Goal: Information Seeking & Learning: Compare options

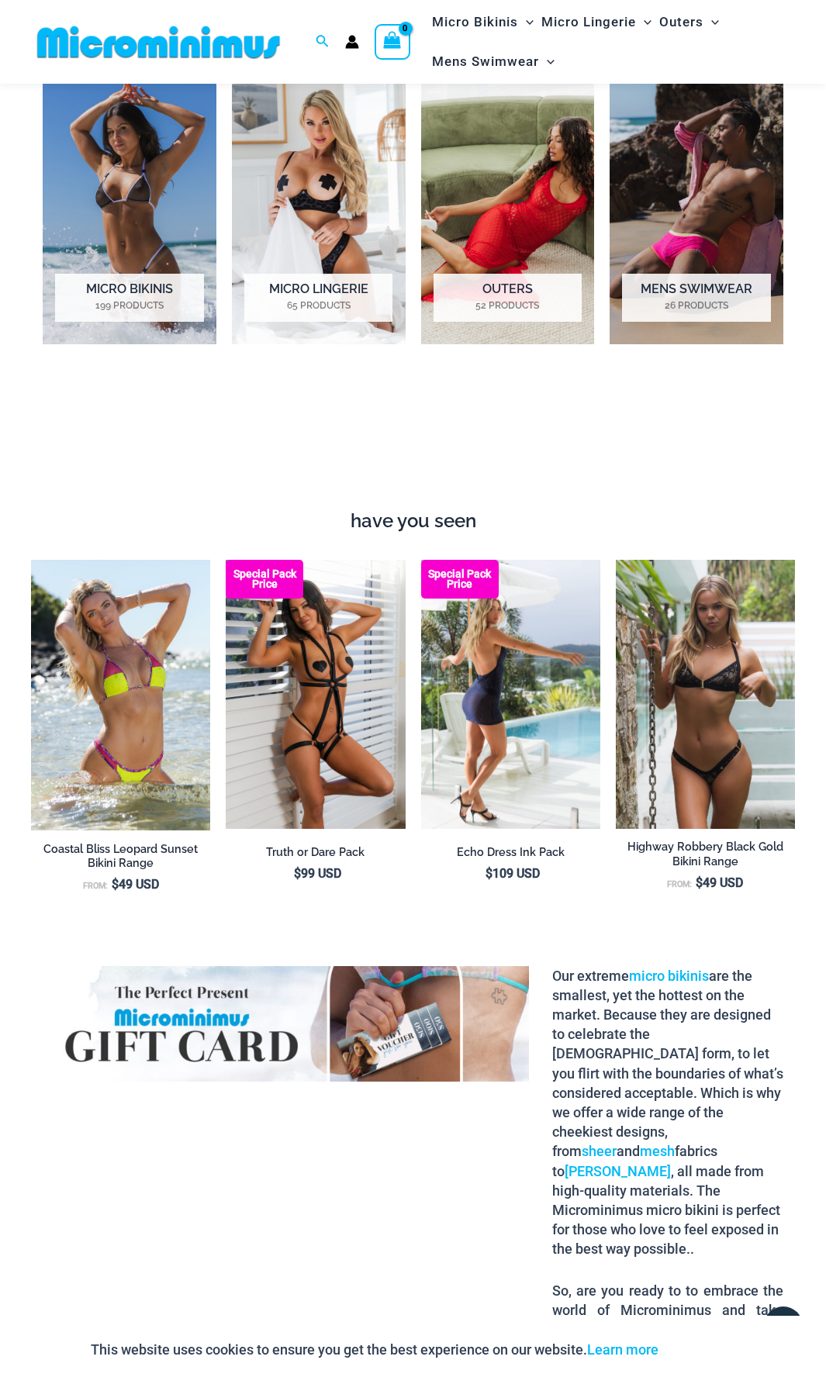
scroll to position [1151, 0]
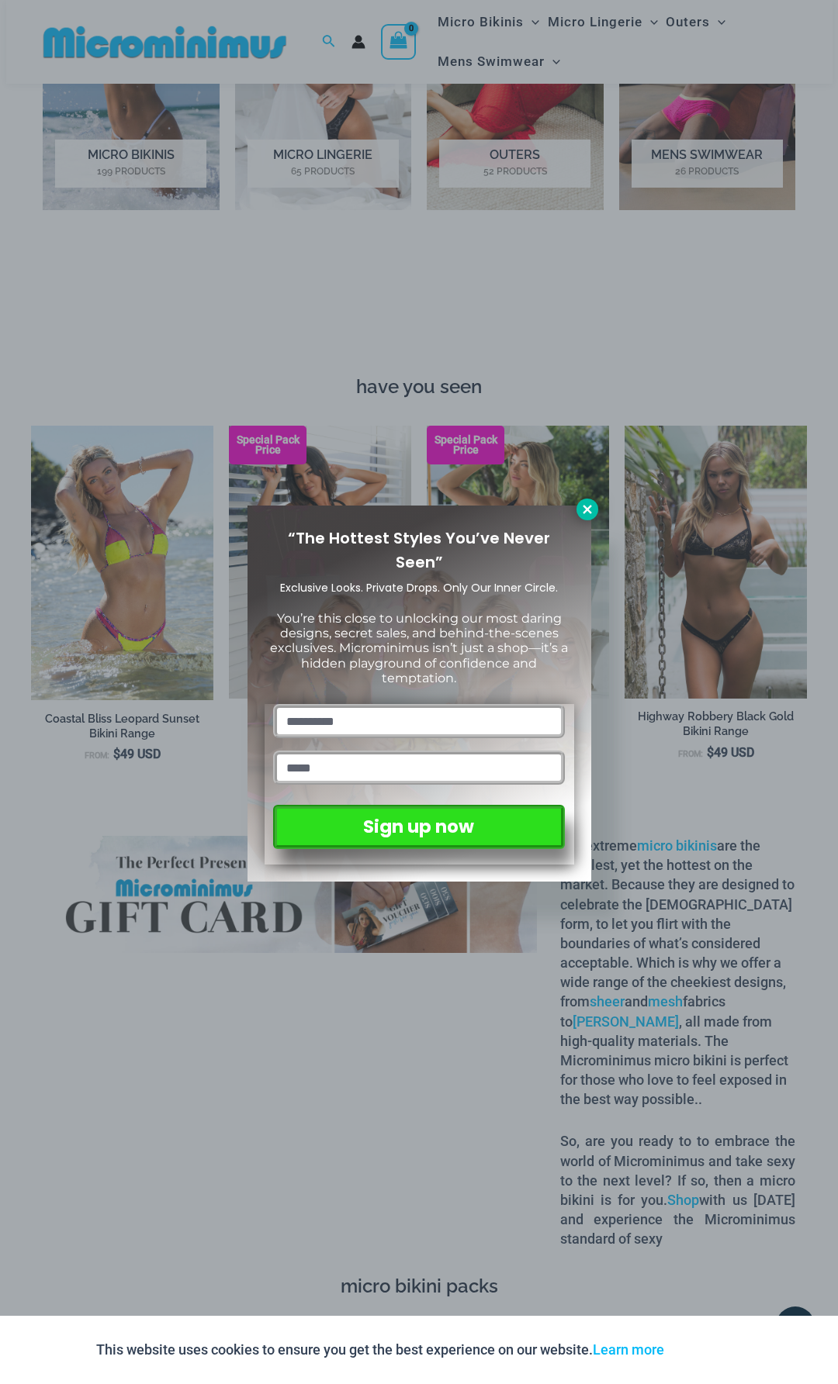
drag, startPoint x: 590, startPoint y: 506, endPoint x: 584, endPoint y: 513, distance: 8.8
click at [590, 506] on icon at bounding box center [586, 509] width 9 height 9
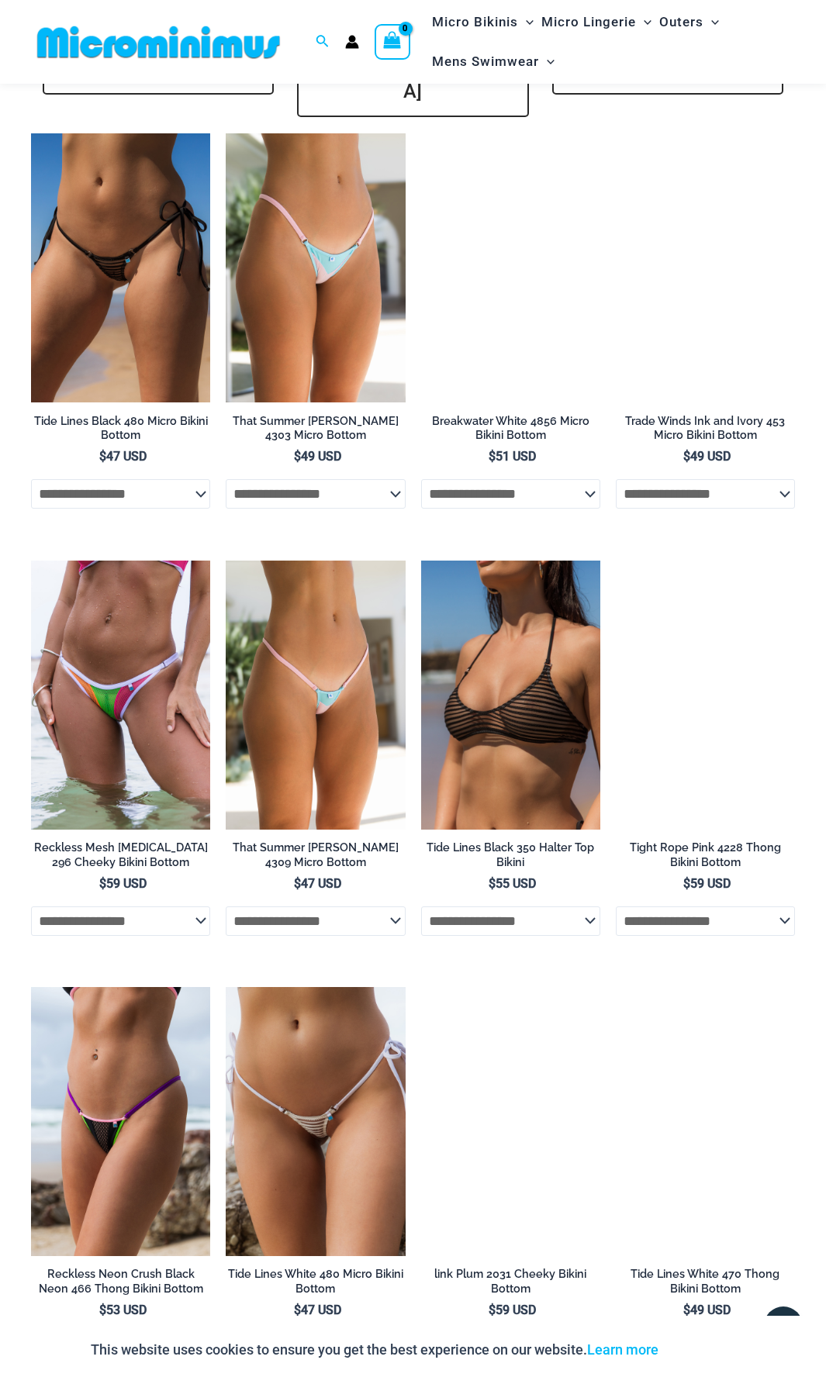
scroll to position [3830, 0]
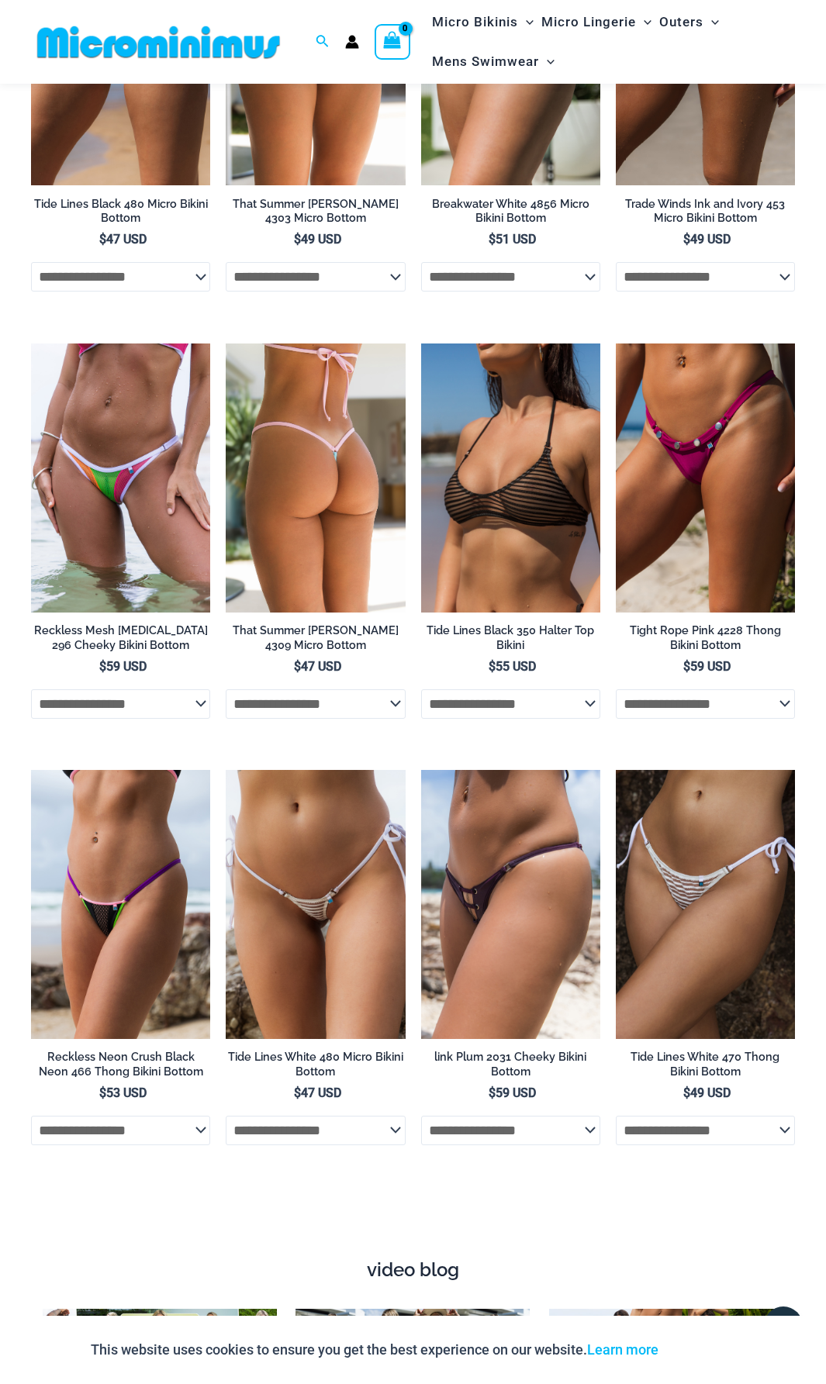
click at [399, 689] on select "**********" at bounding box center [315, 703] width 179 height 29
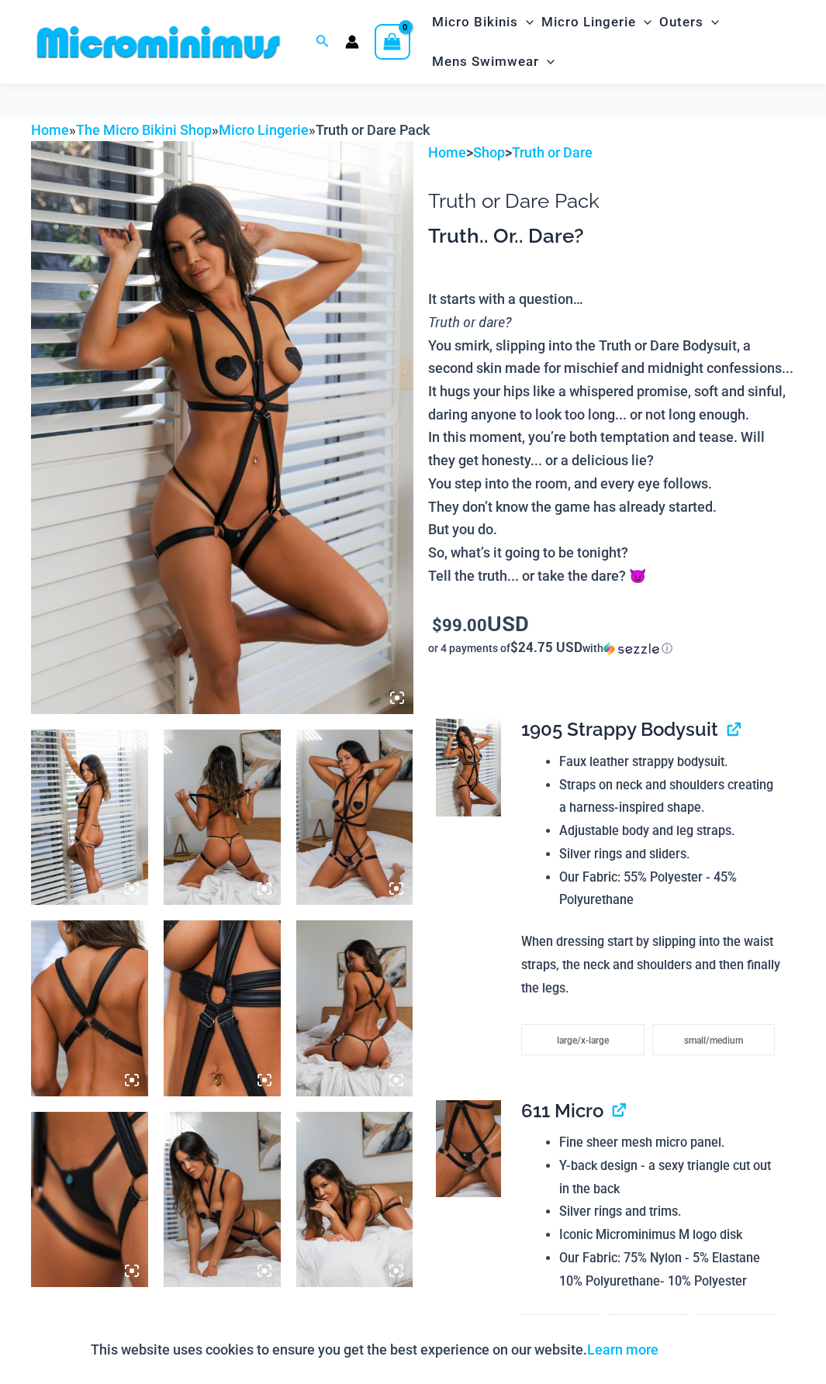
scroll to position [143, 0]
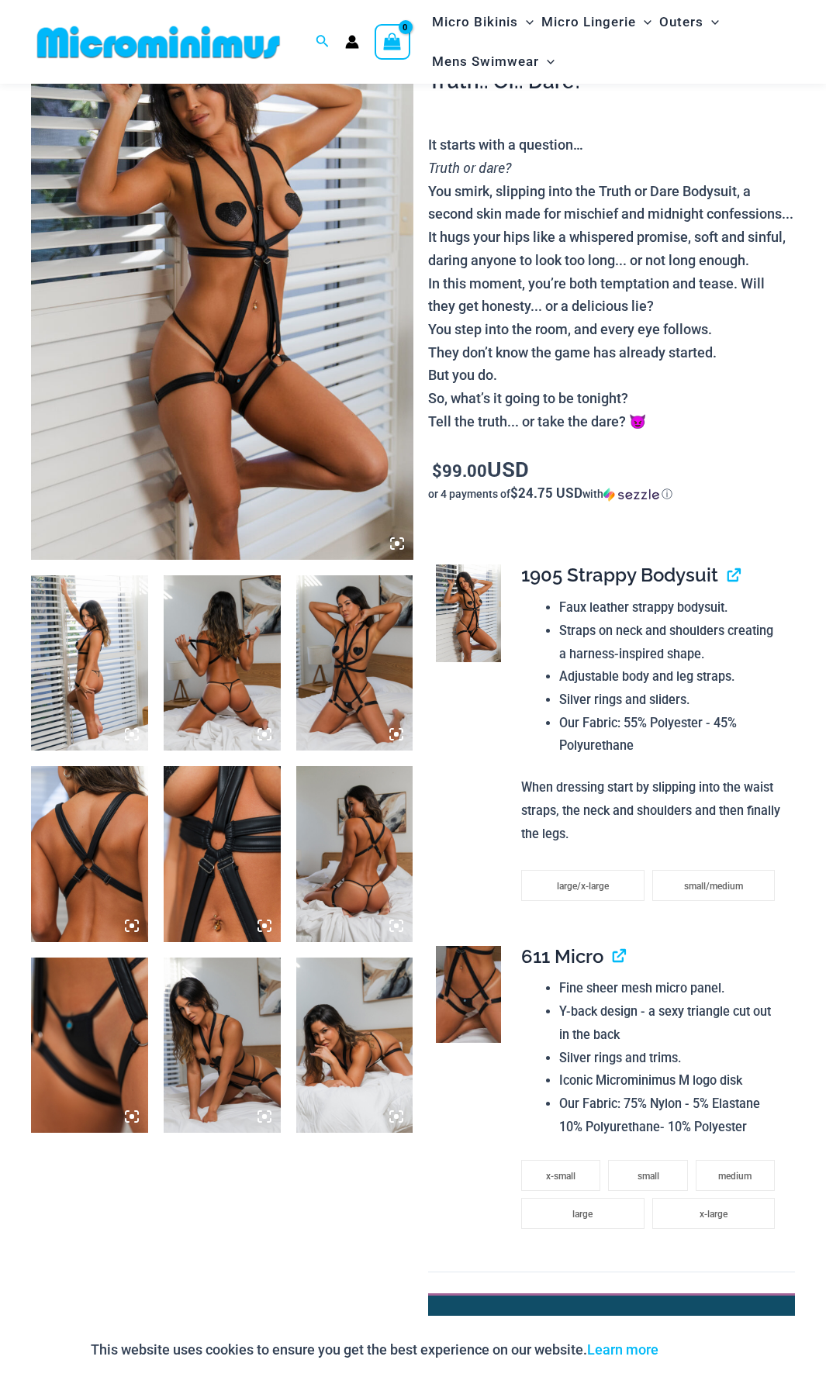
click at [337, 683] on img at bounding box center [354, 662] width 117 height 175
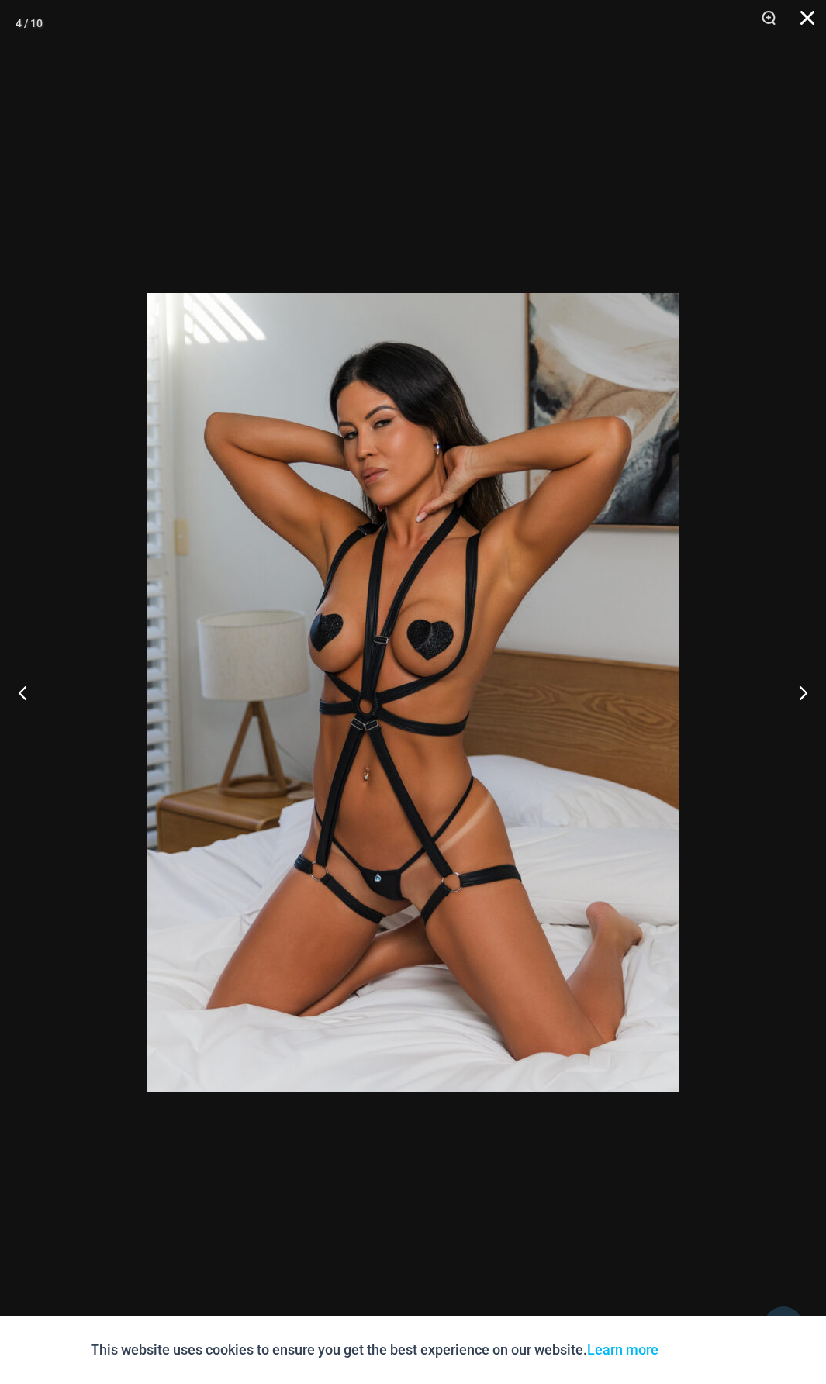
click at [807, 21] on button "Close" at bounding box center [801, 23] width 39 height 47
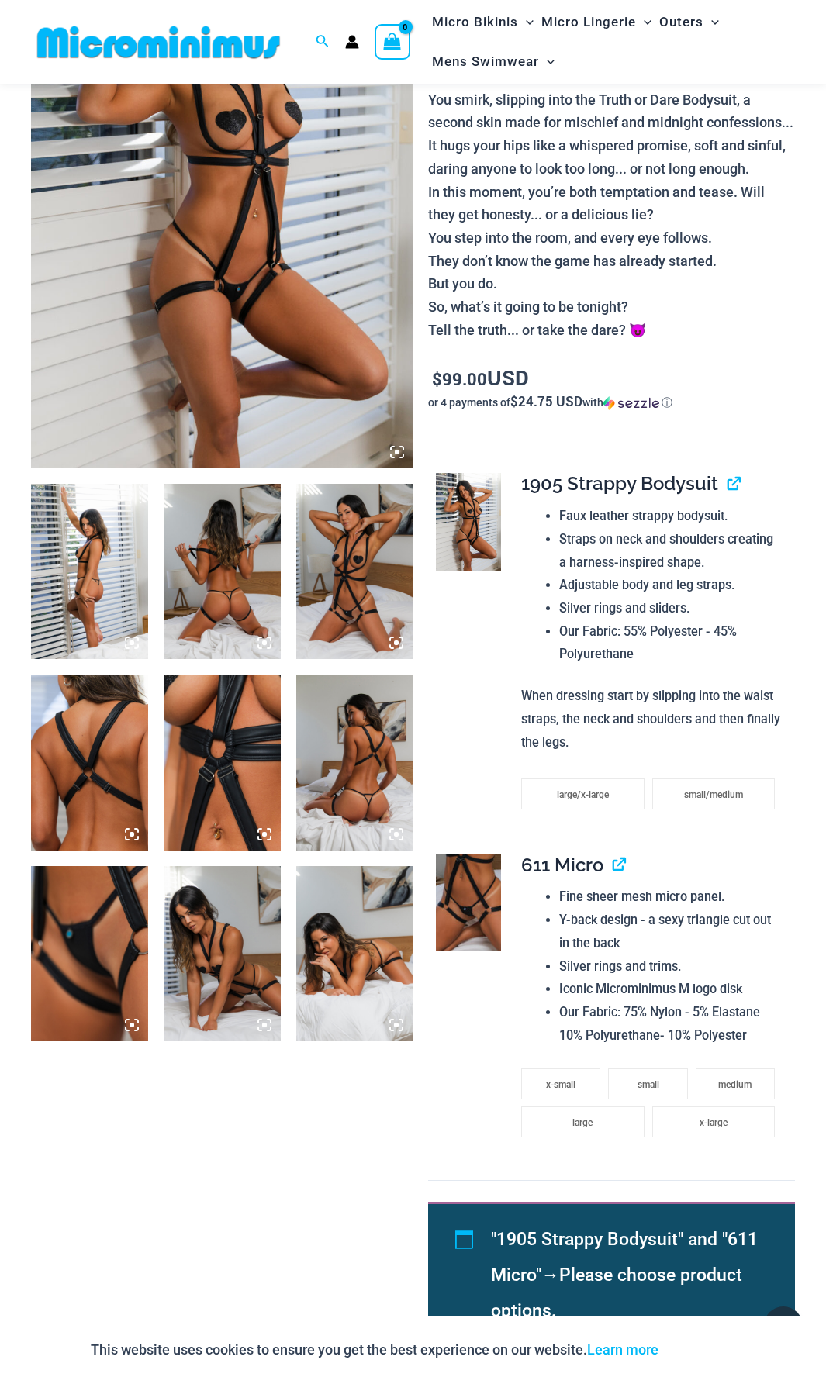
scroll to position [375, 0]
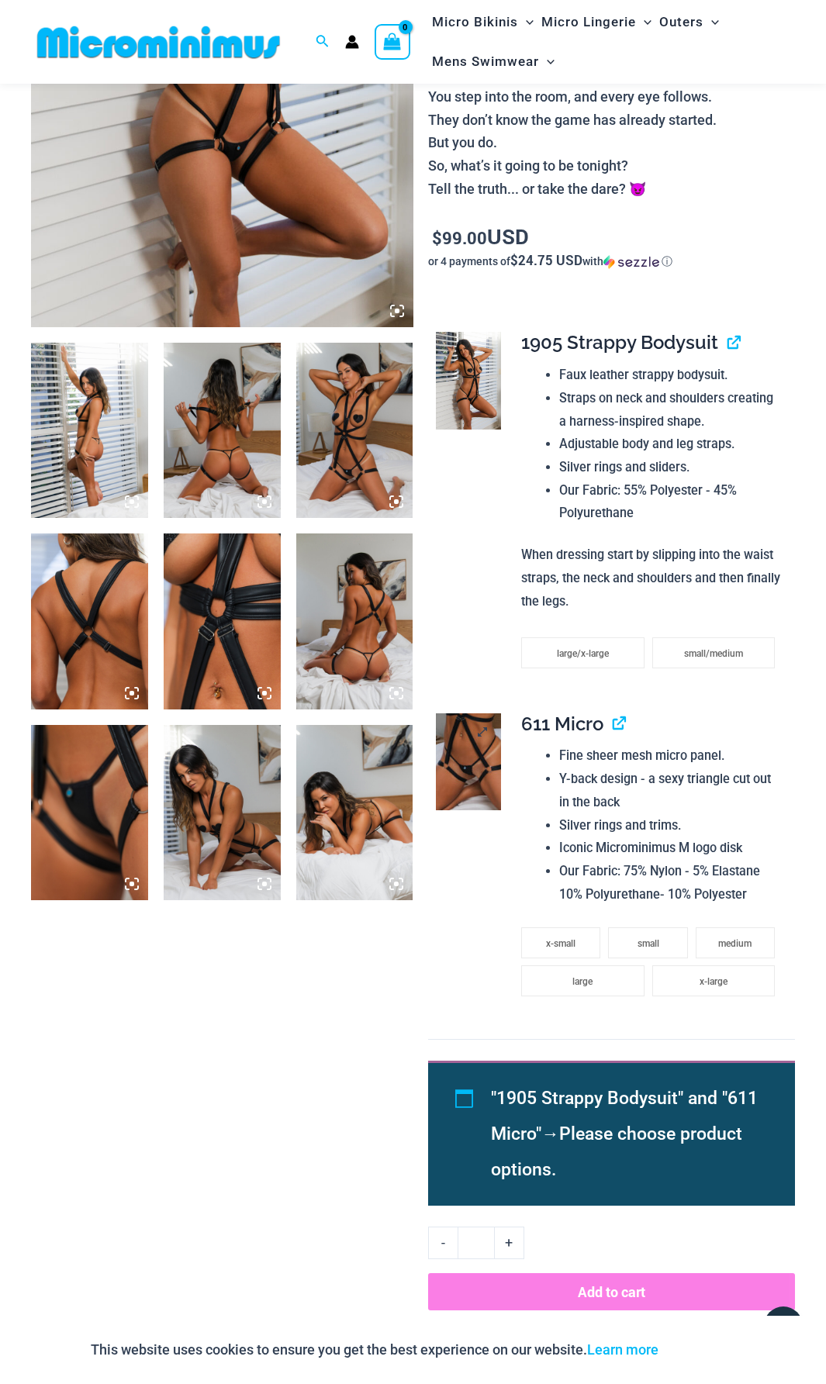
click at [478, 803] on img at bounding box center [468, 762] width 65 height 98
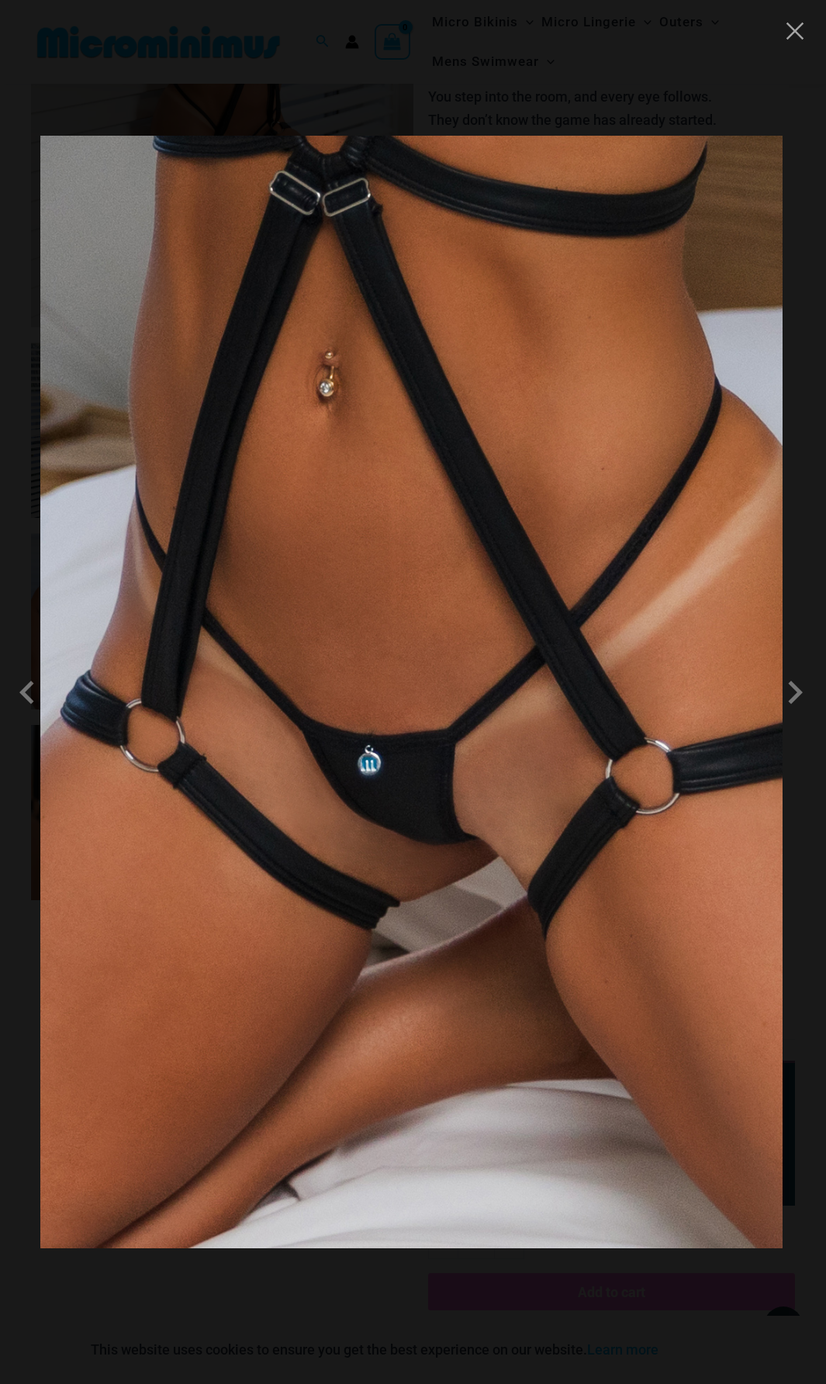
drag, startPoint x: 810, startPoint y: 23, endPoint x: 779, endPoint y: 48, distance: 39.7
click at [807, 23] on div at bounding box center [413, 692] width 826 height 1384
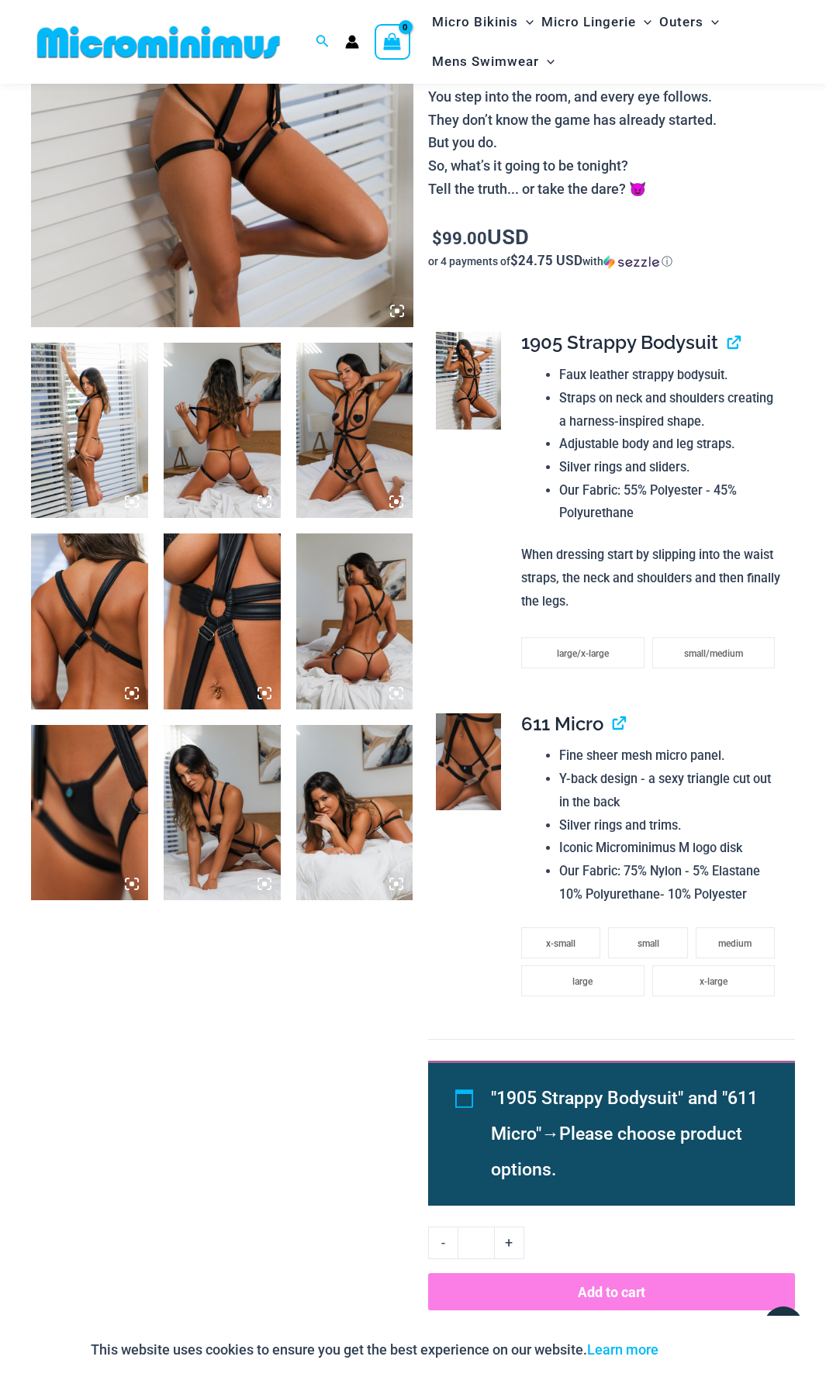
click at [359, 467] on img at bounding box center [354, 430] width 117 height 175
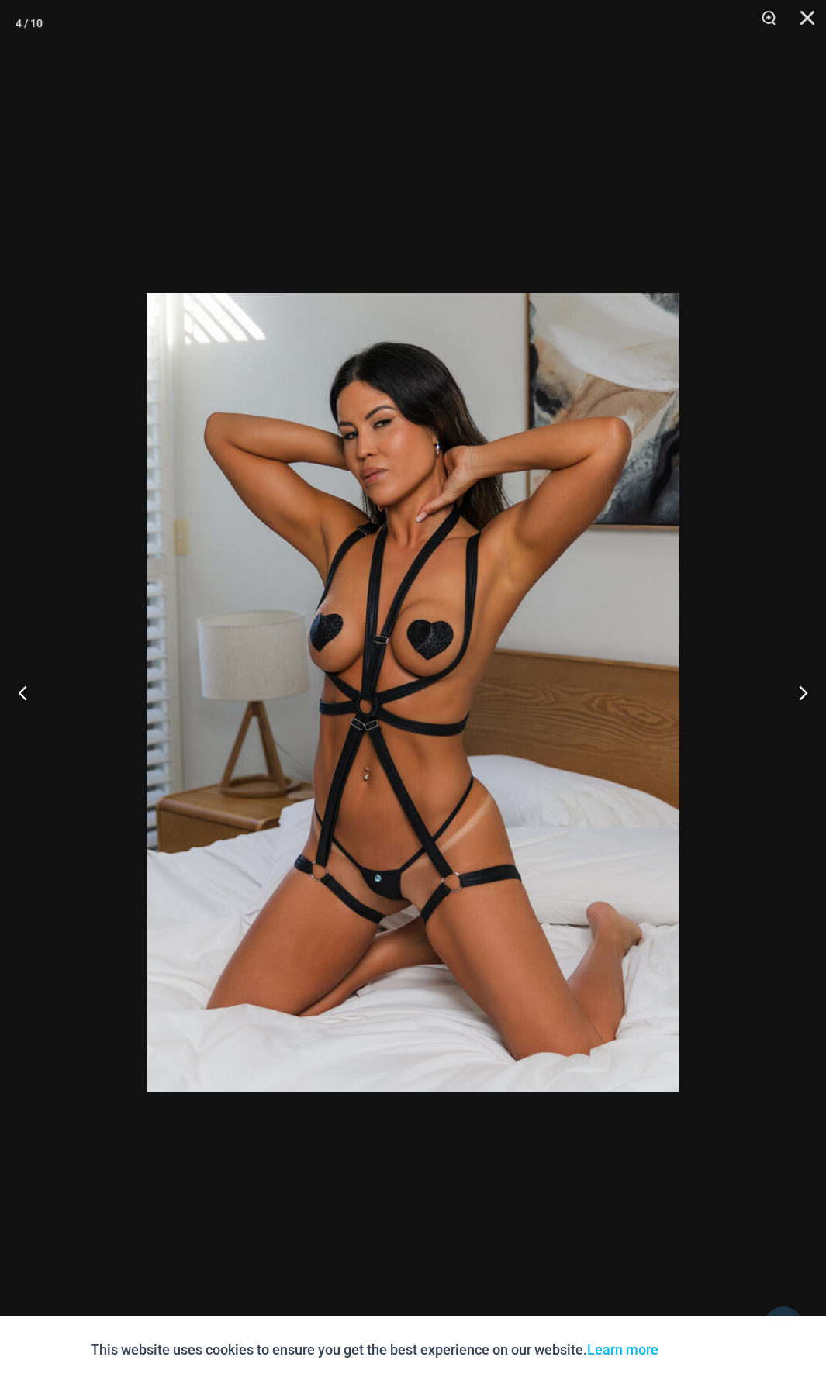
scroll to position [233, 0]
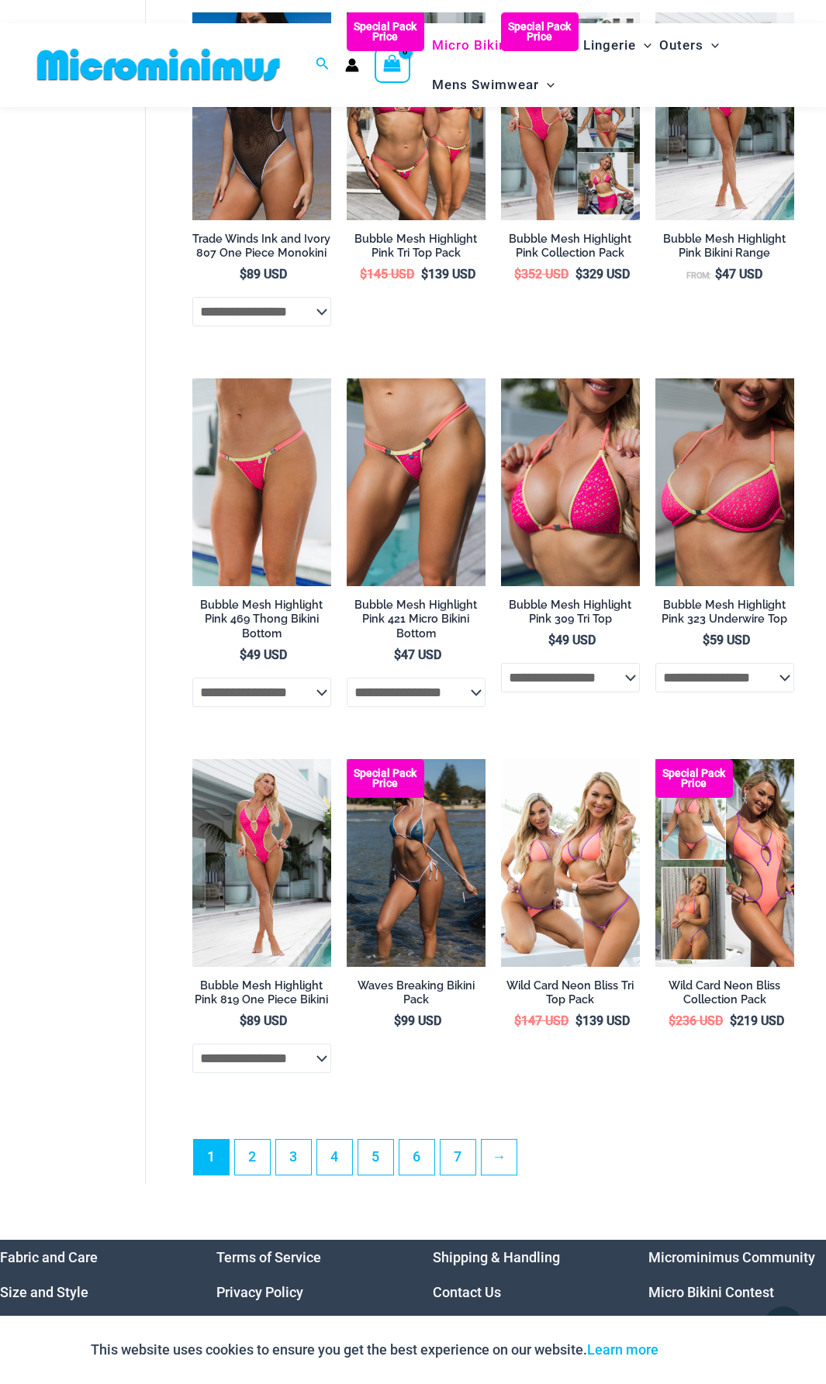
scroll to position [2547, 0]
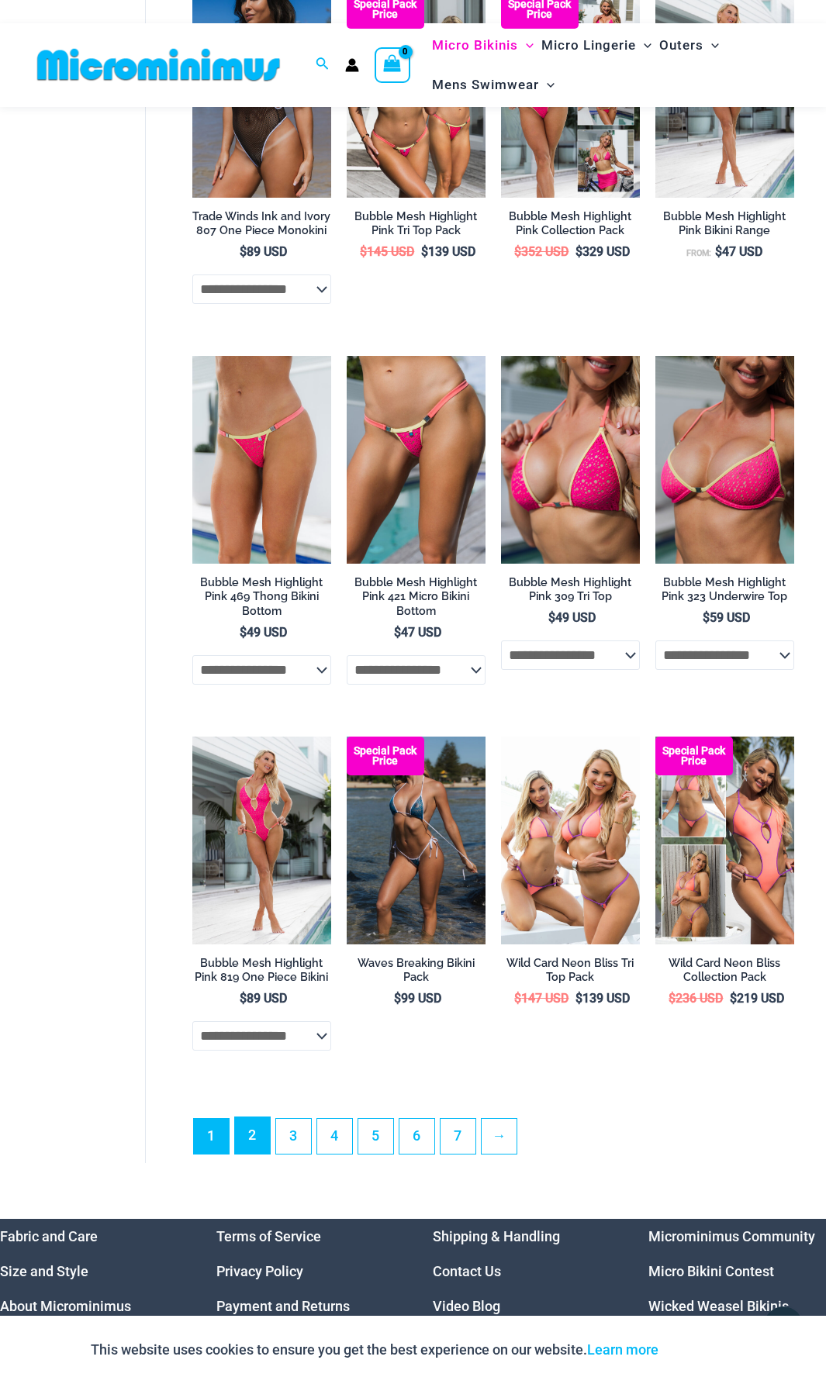
click at [255, 1154] on link "2" at bounding box center [252, 1136] width 35 height 36
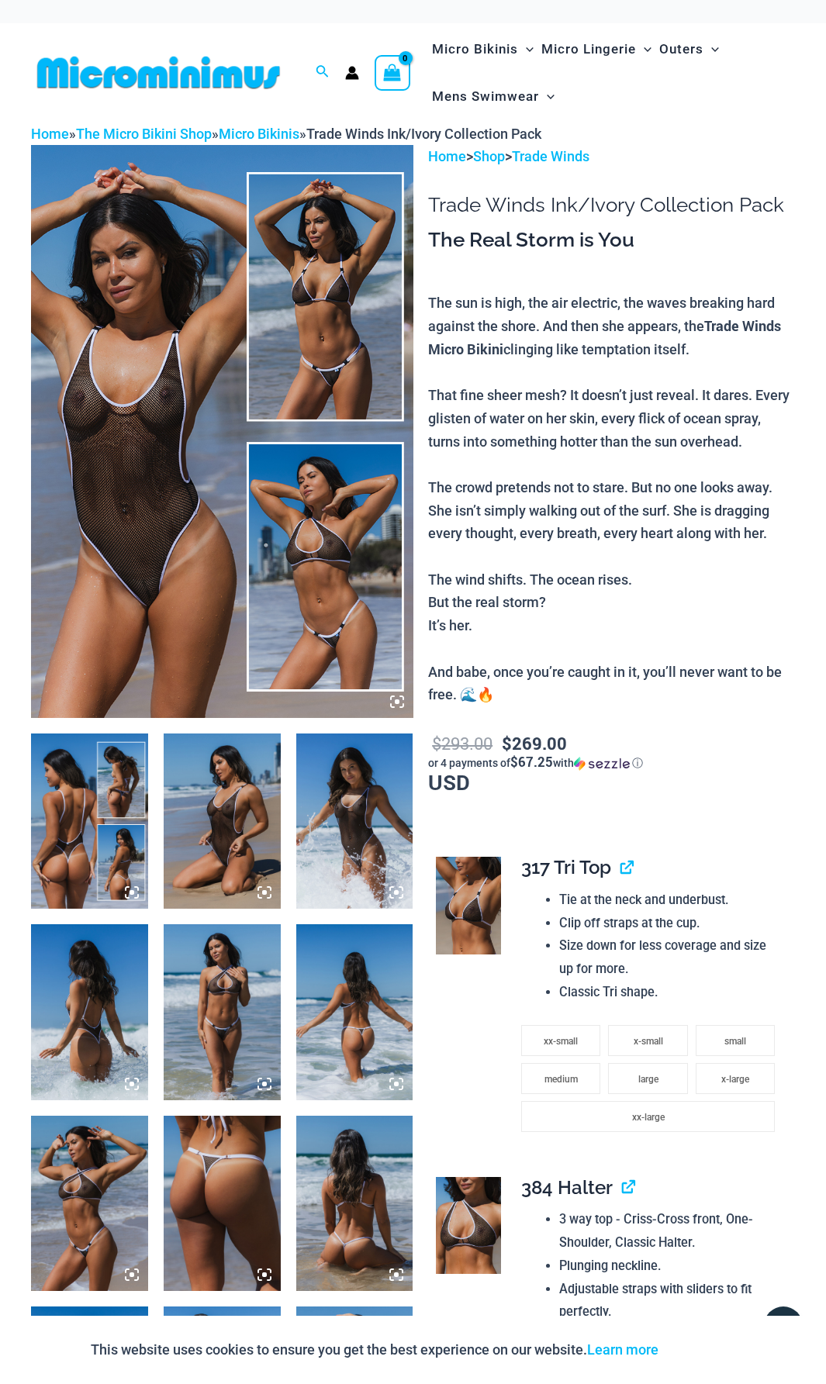
click at [394, 702] on icon at bounding box center [397, 702] width 14 height 14
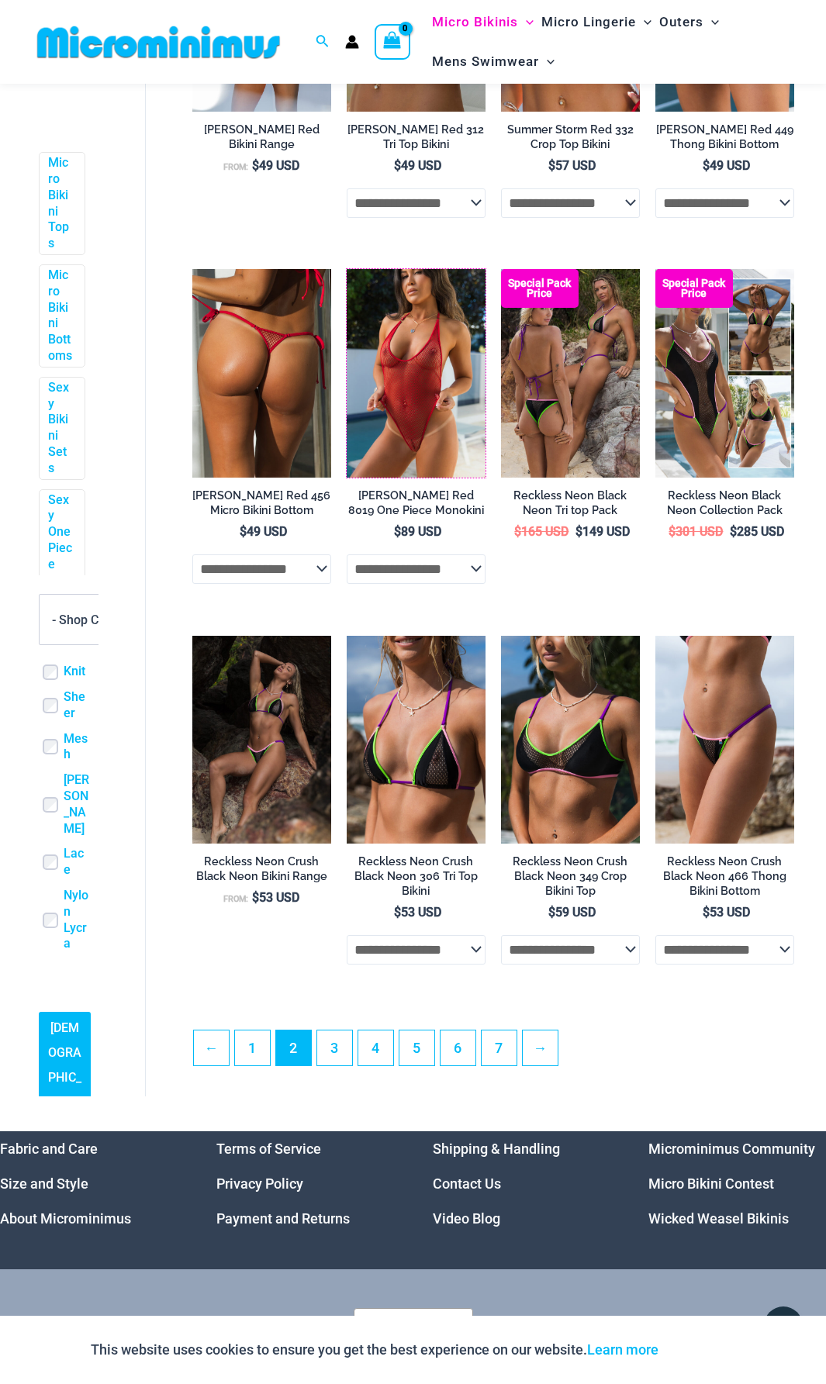
scroll to position [2289, 0]
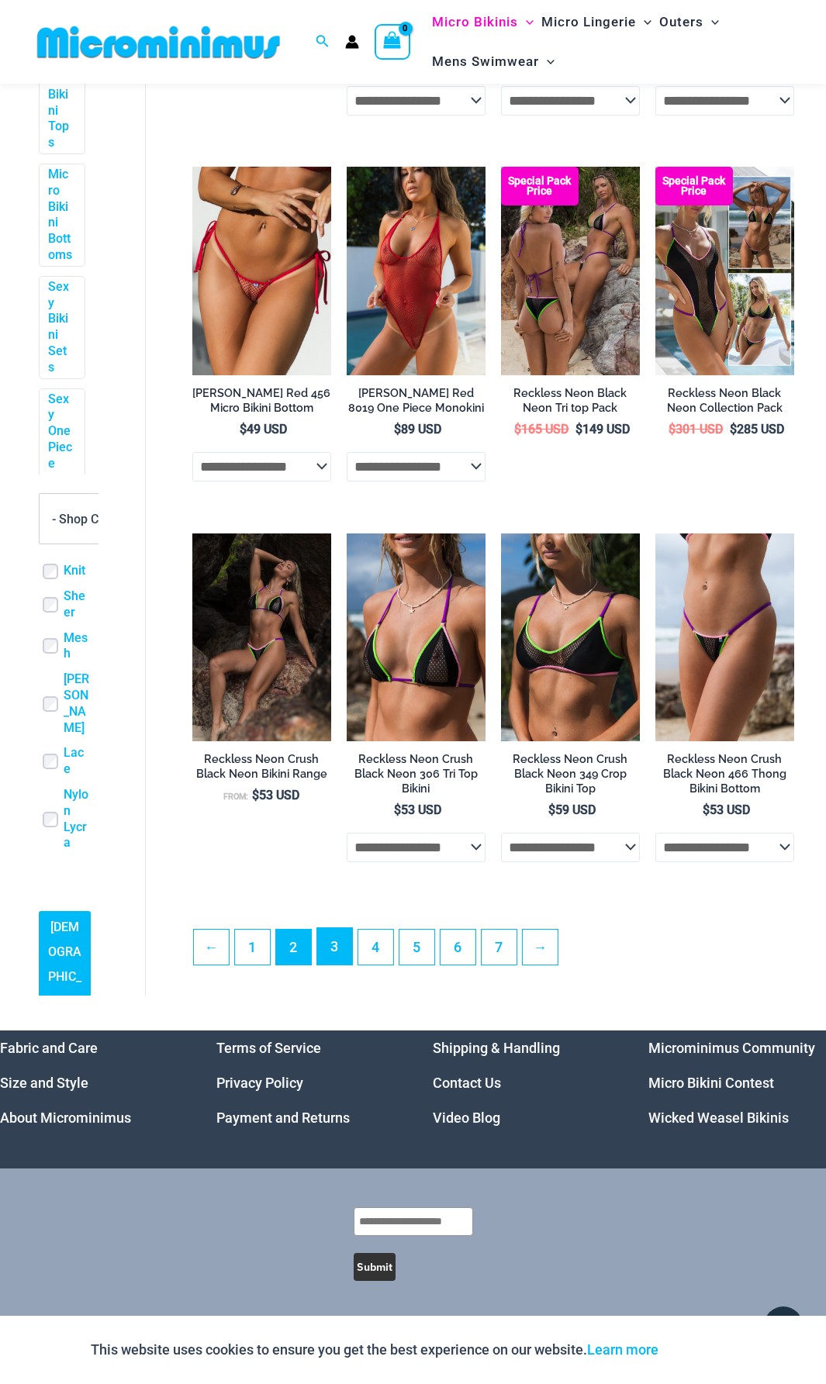
click at [336, 946] on link "3" at bounding box center [334, 946] width 35 height 36
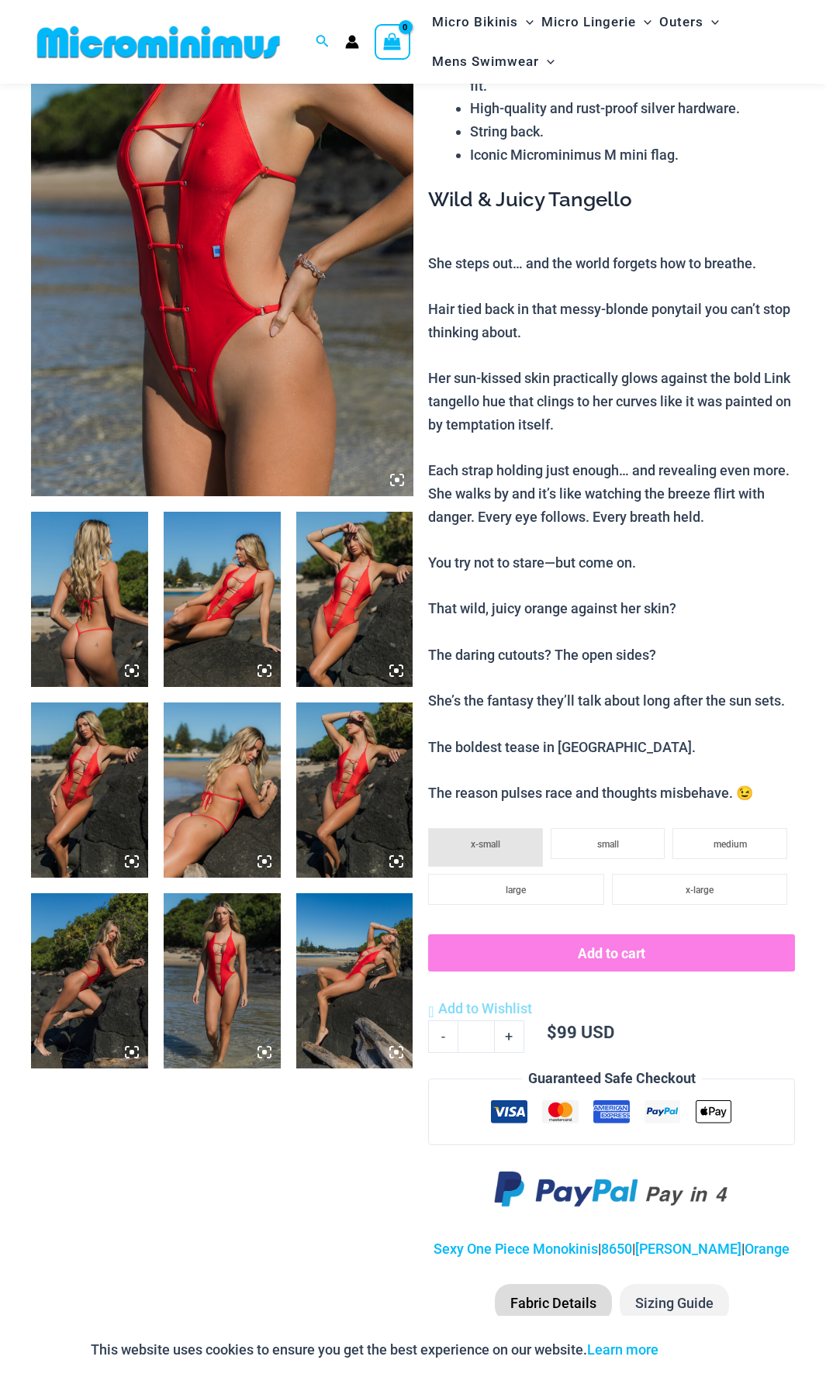
scroll to position [219, 0]
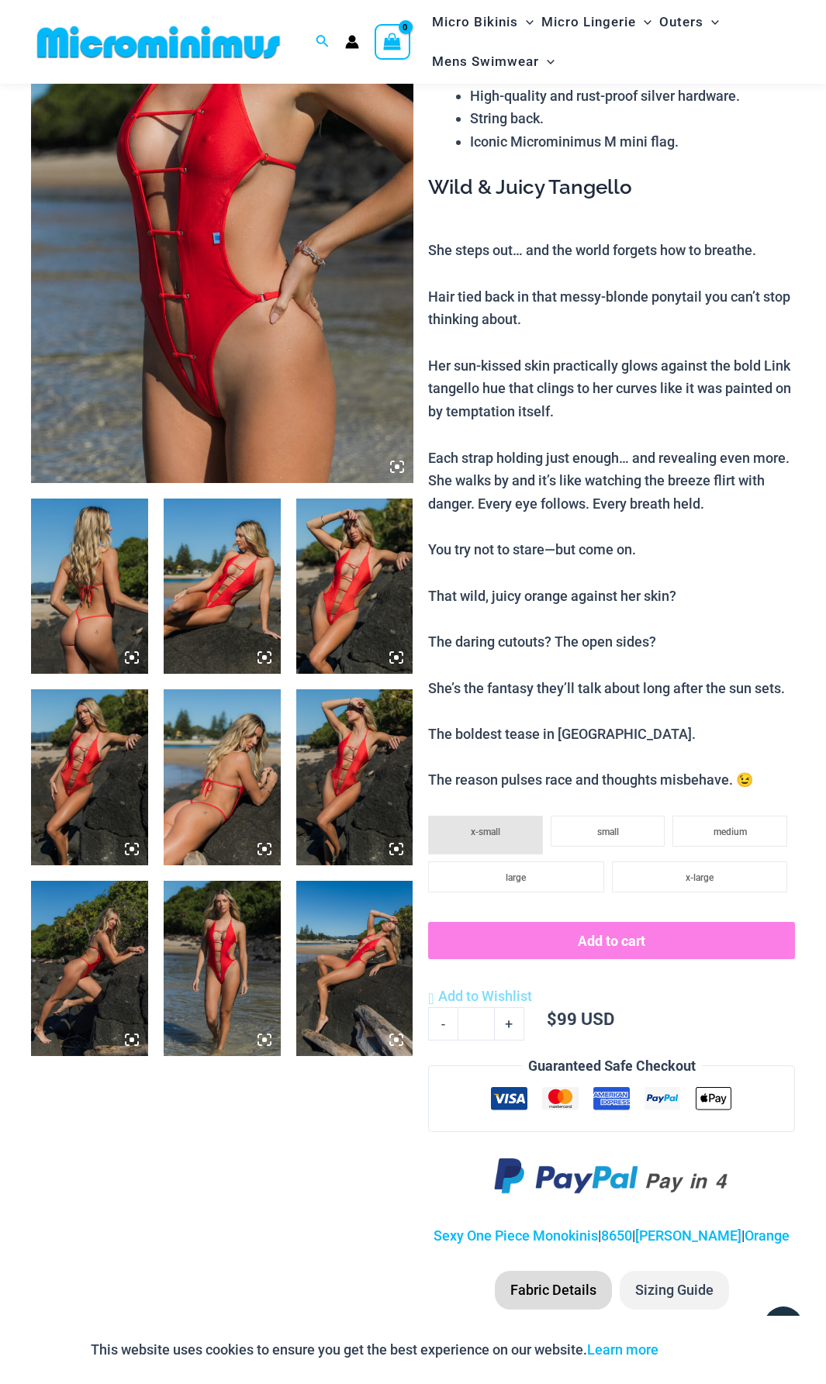
click at [258, 1035] on icon at bounding box center [259, 1036] width 3 height 3
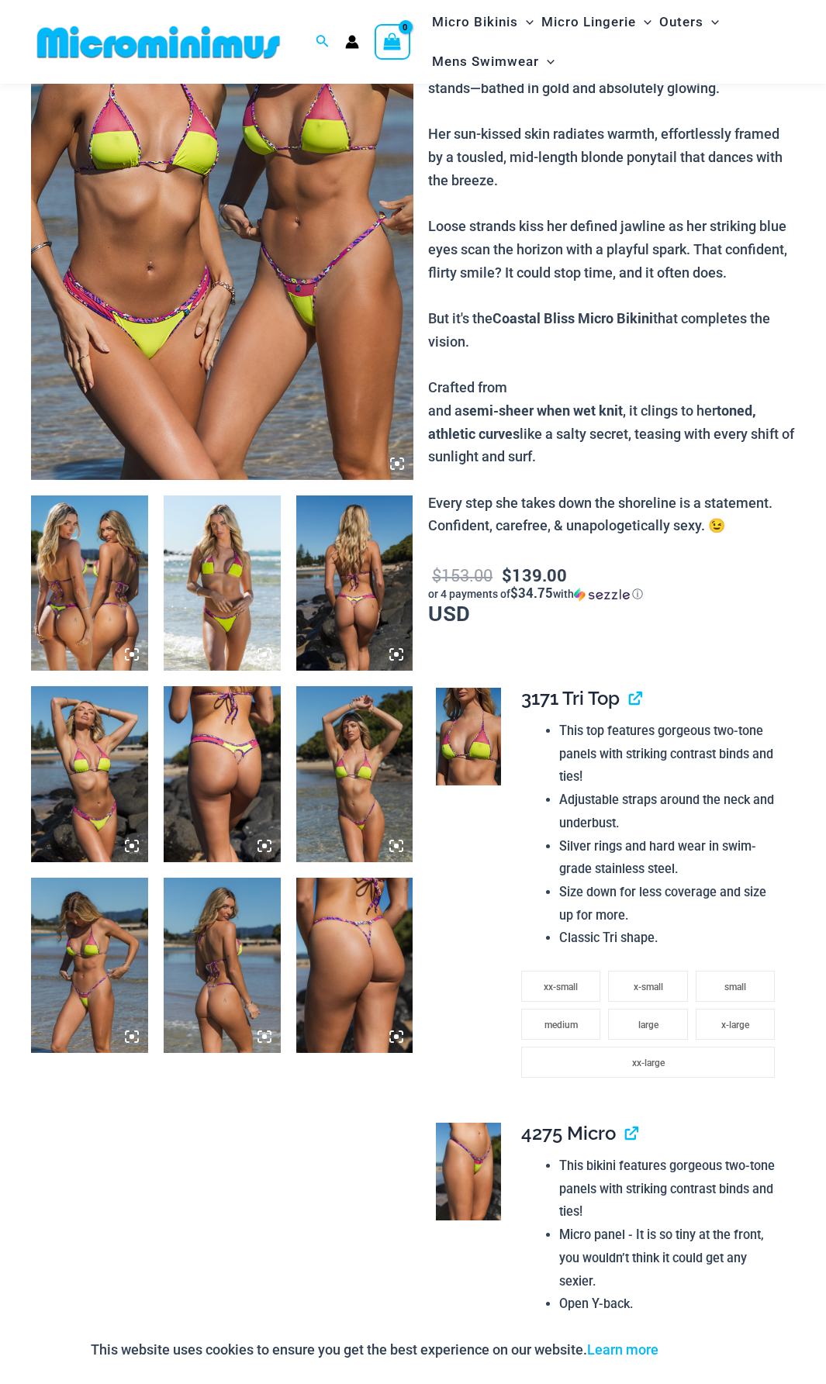
scroll to position [219, 0]
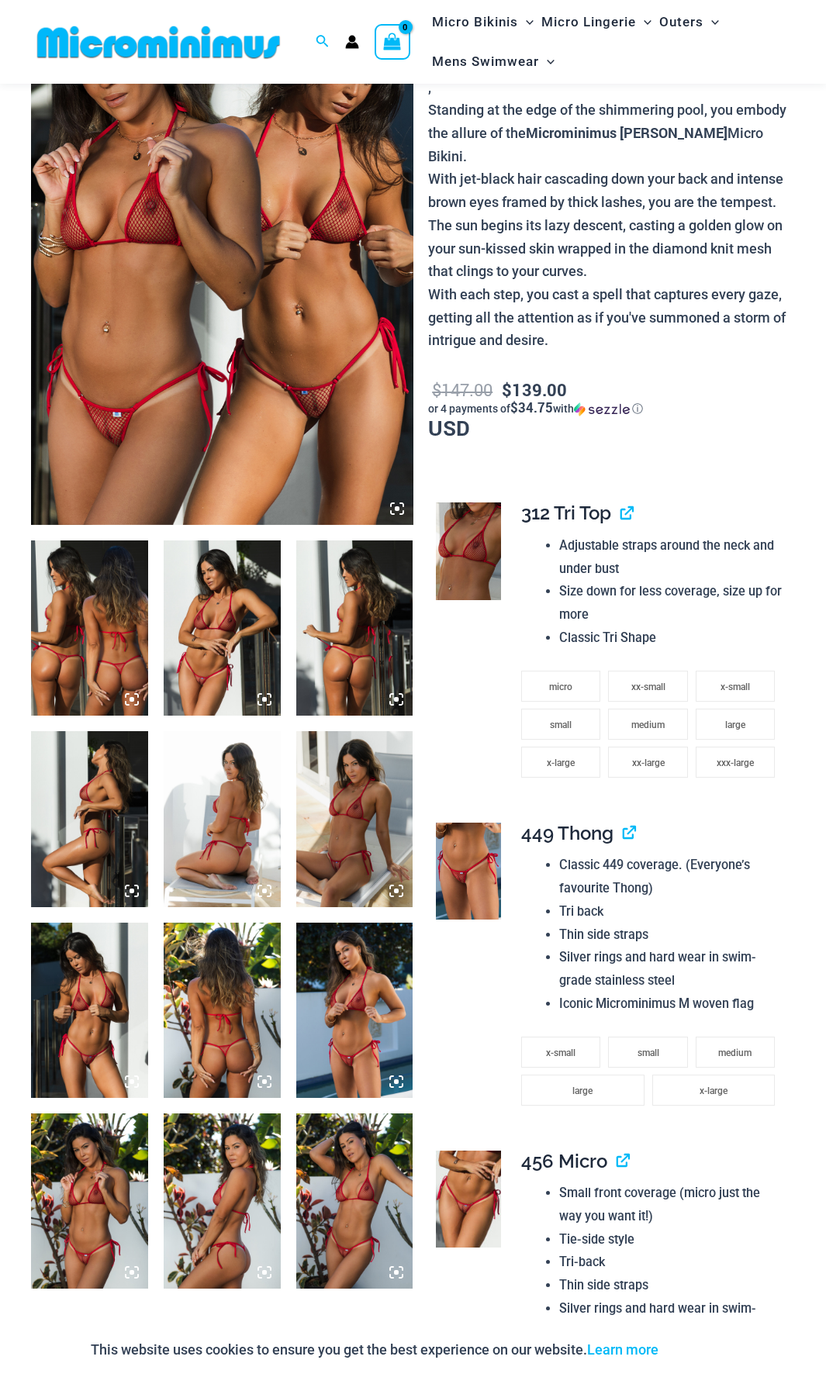
scroll to position [141, 0]
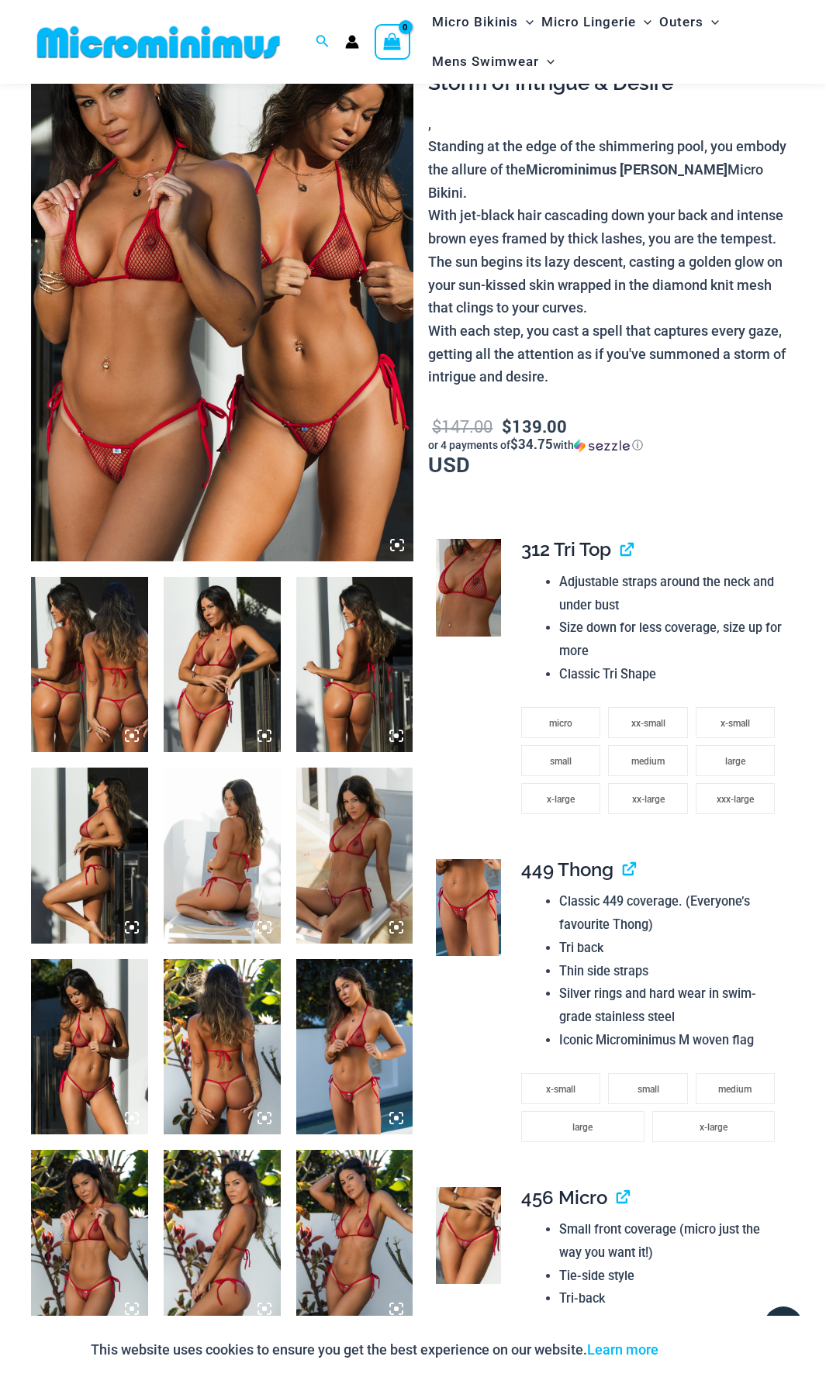
click at [397, 543] on icon at bounding box center [397, 545] width 14 height 14
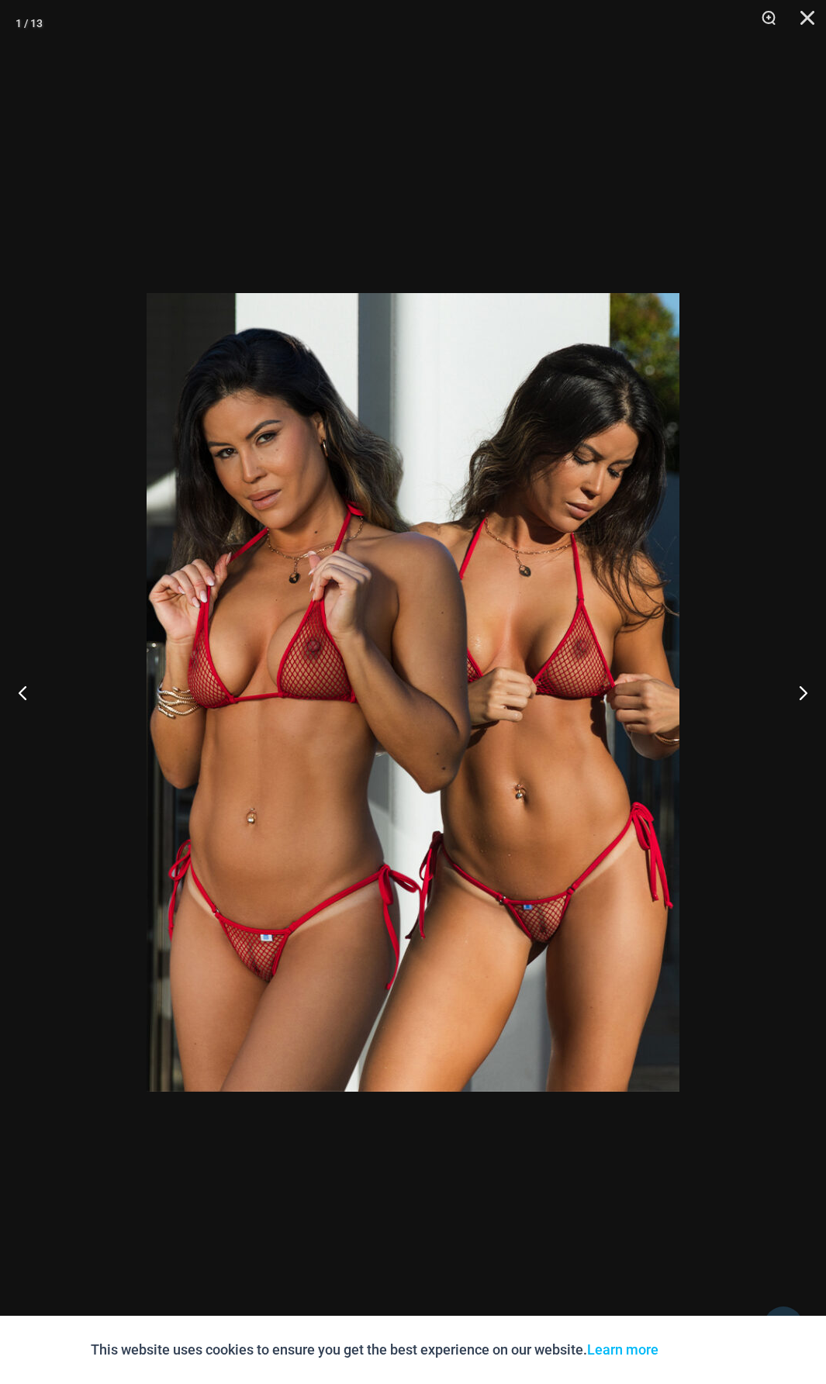
scroll to position [80, 0]
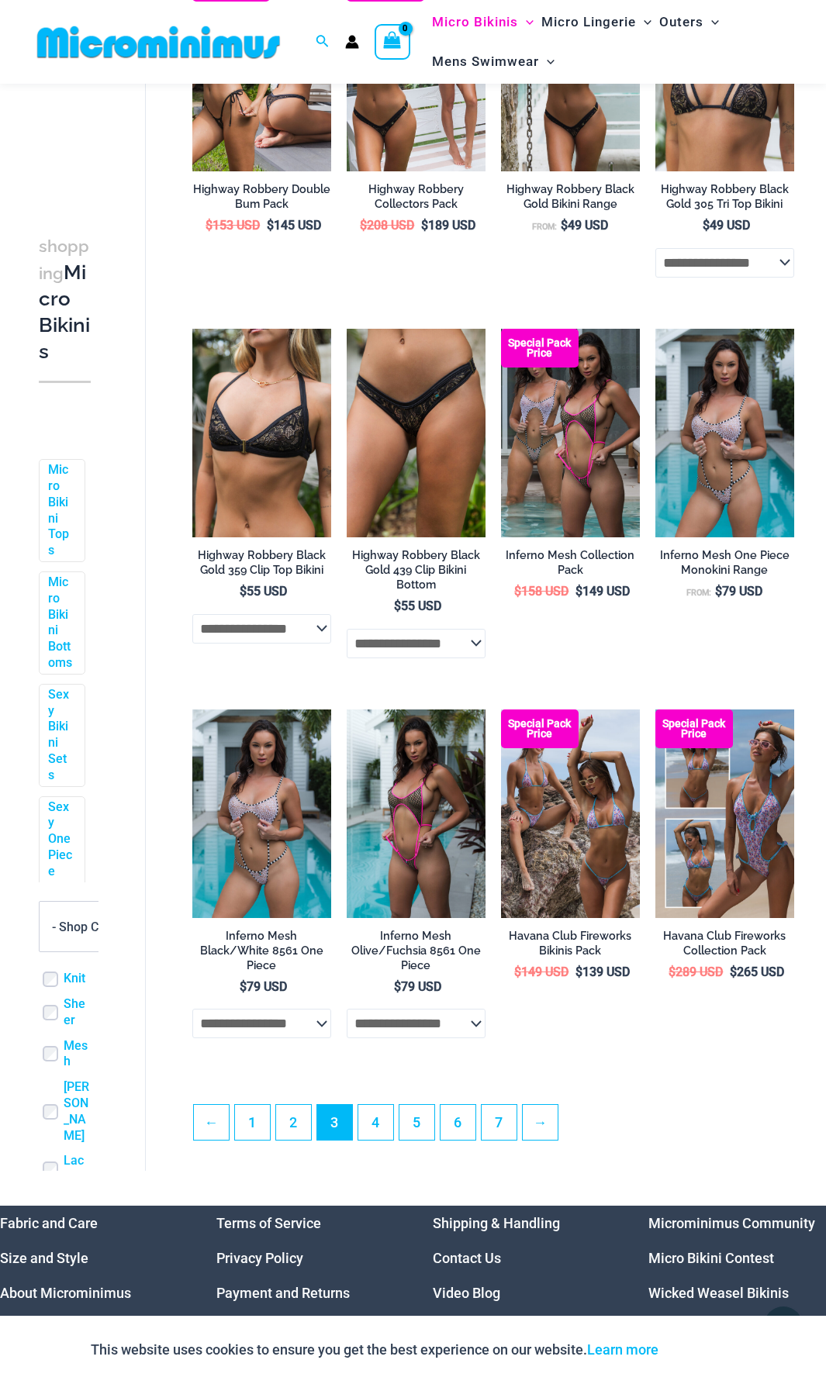
scroll to position [2160, 0]
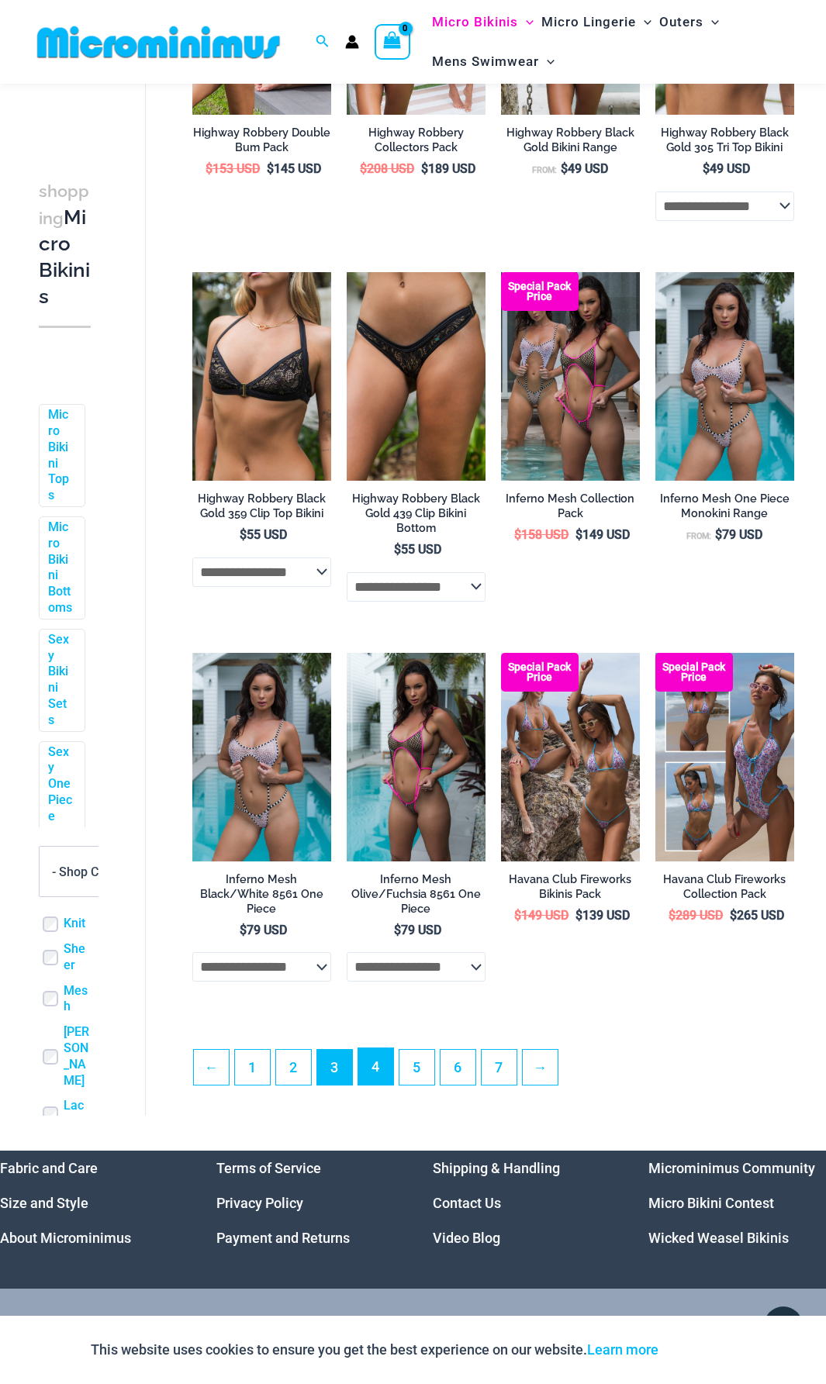
click at [370, 1085] on link "4" at bounding box center [375, 1067] width 35 height 36
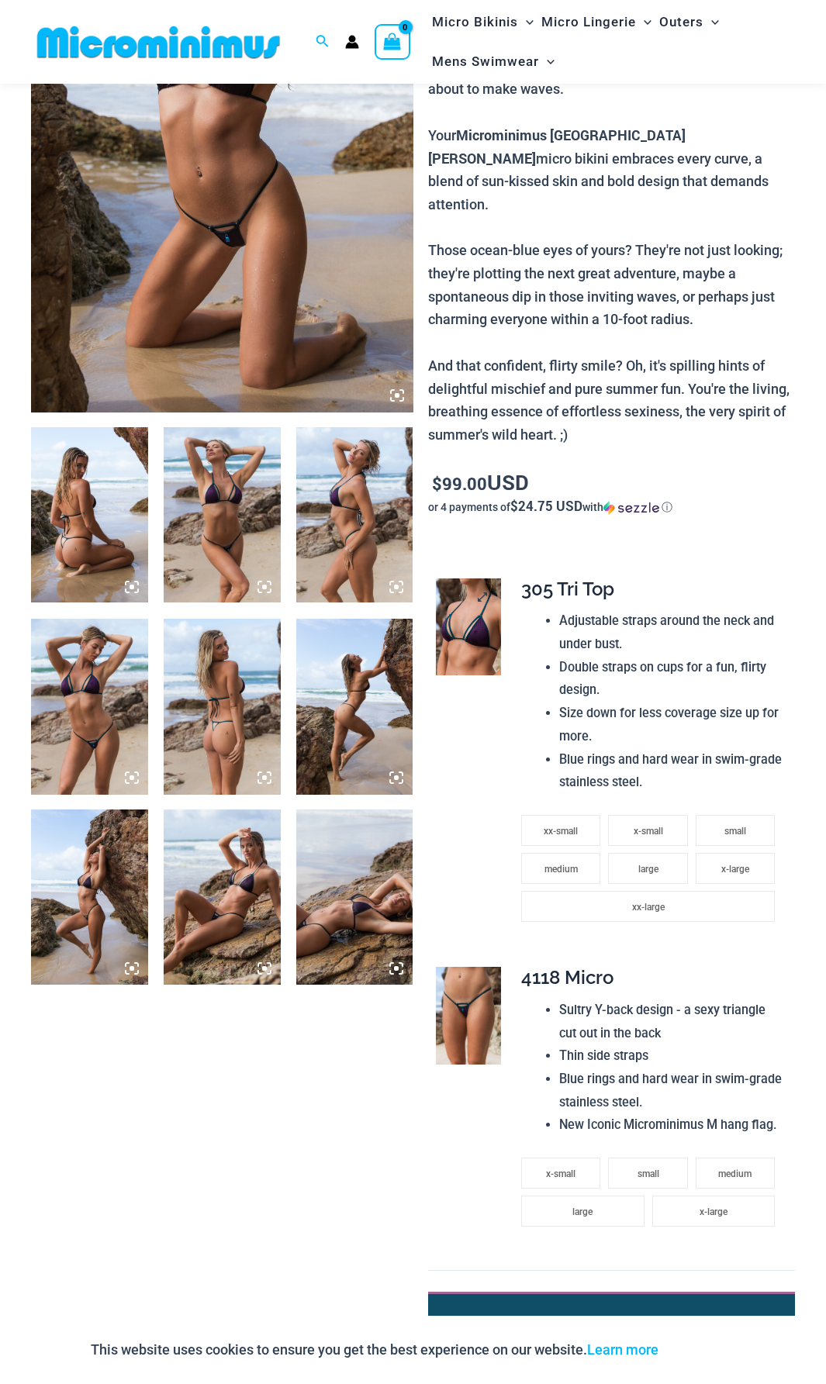
scroll to position [294, 0]
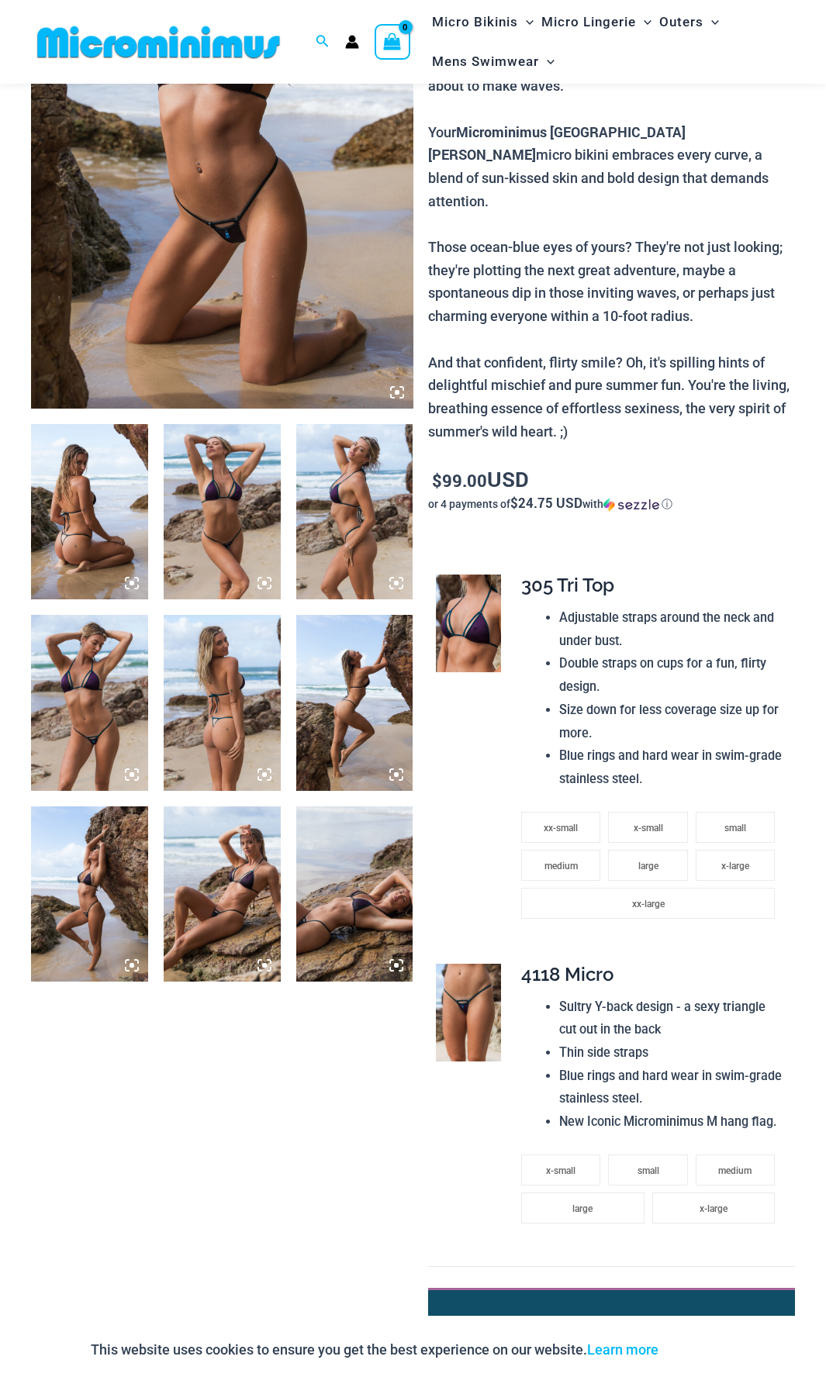
click at [135, 778] on icon at bounding box center [132, 775] width 14 height 14
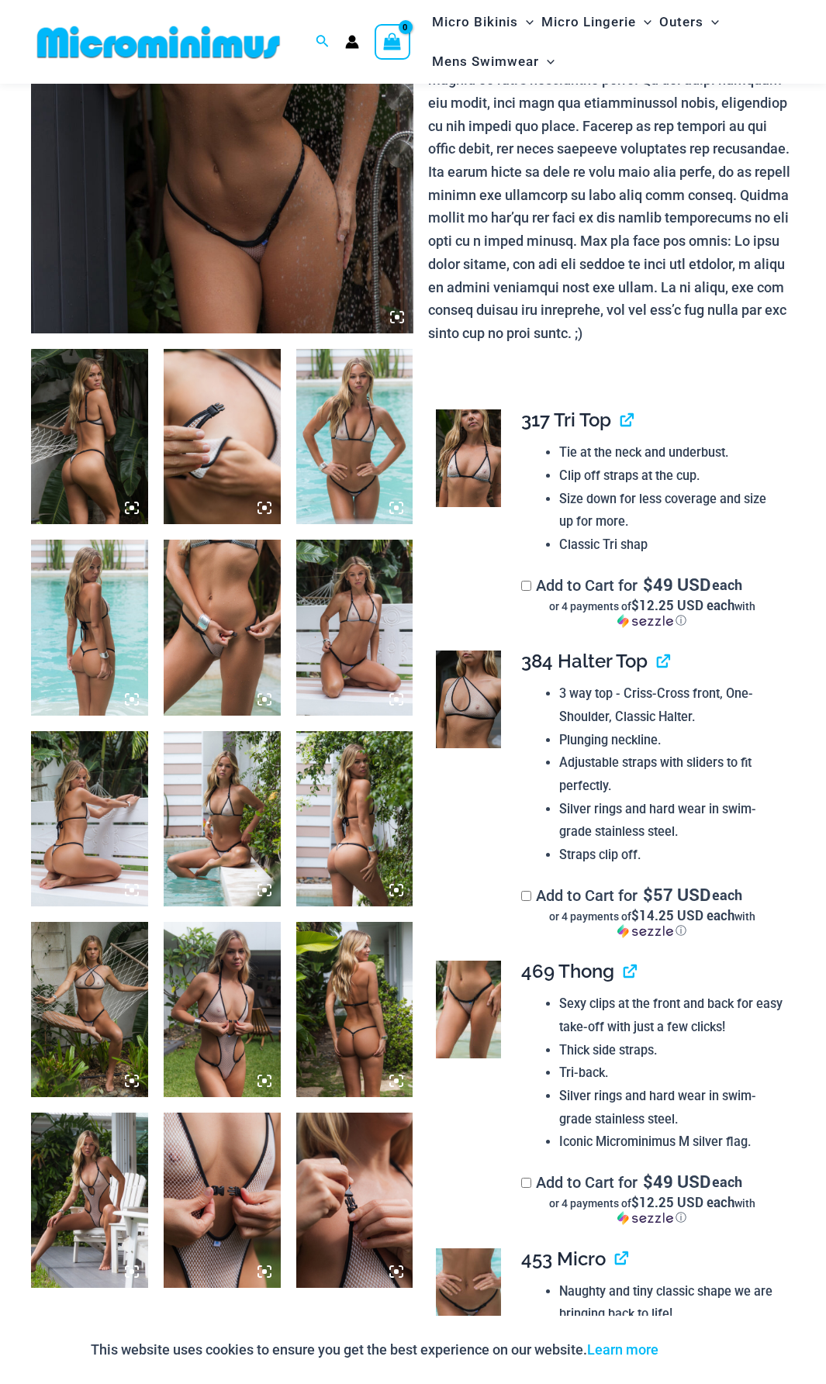
scroll to position [451, 0]
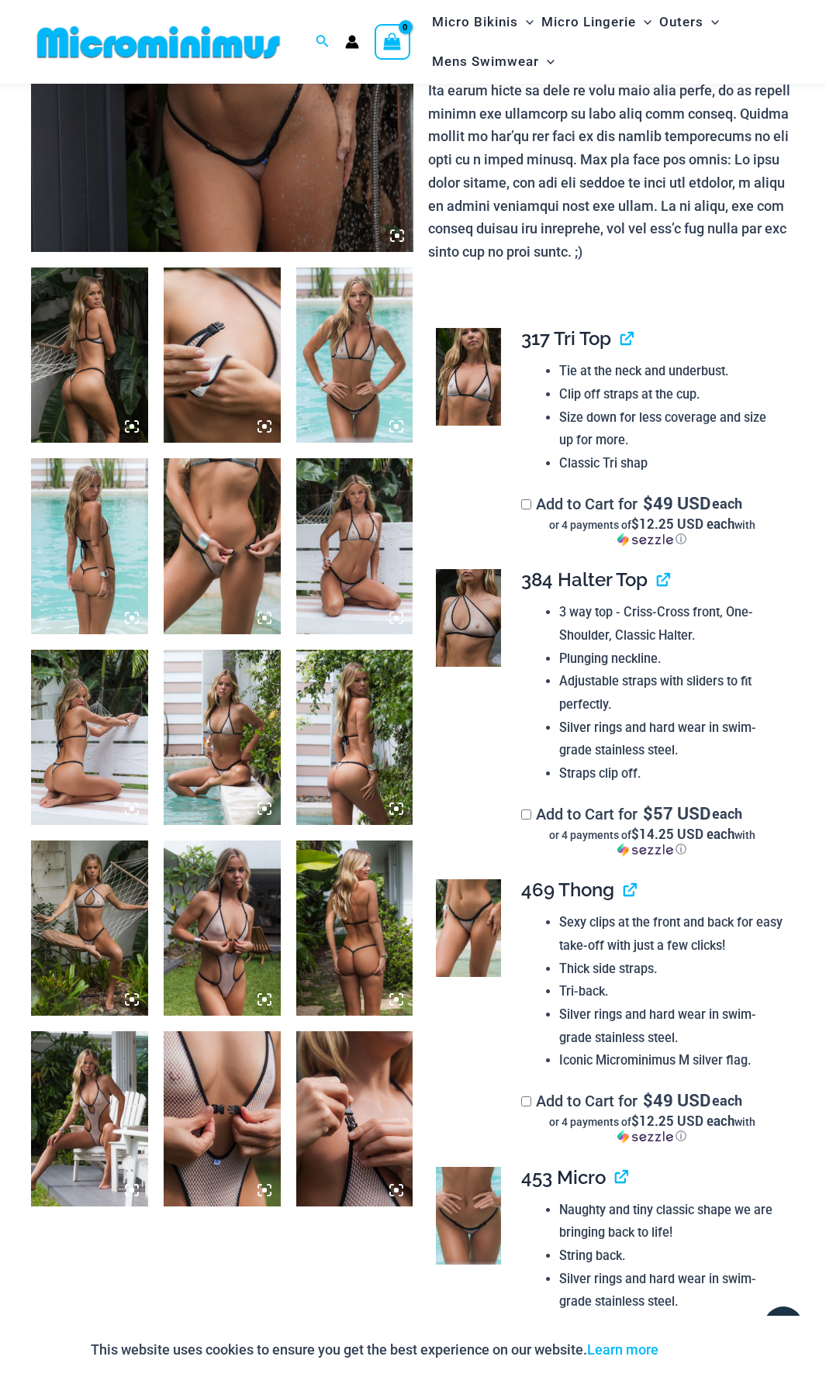
click at [265, 624] on icon at bounding box center [264, 618] width 14 height 14
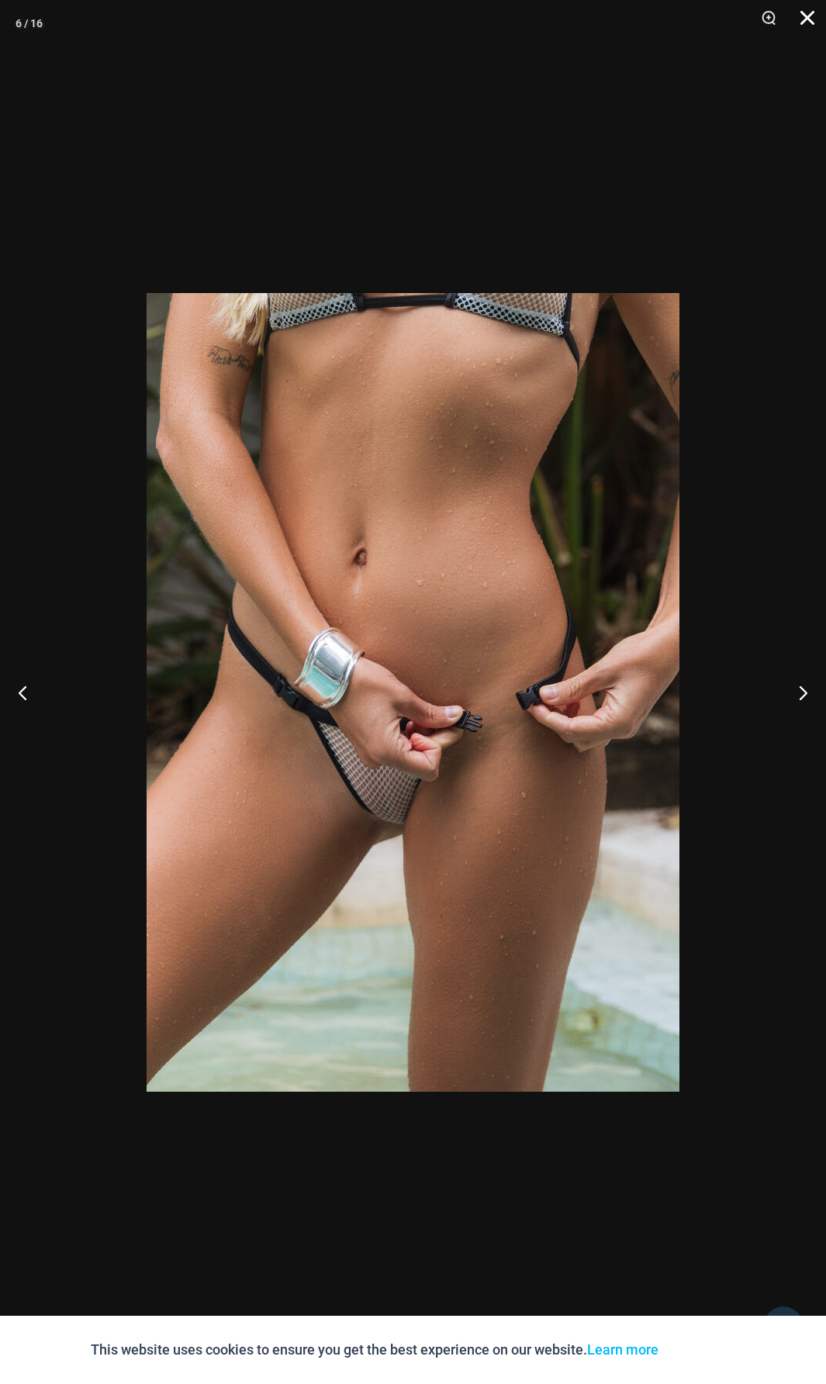
click at [799, 16] on button "Close" at bounding box center [801, 23] width 39 height 47
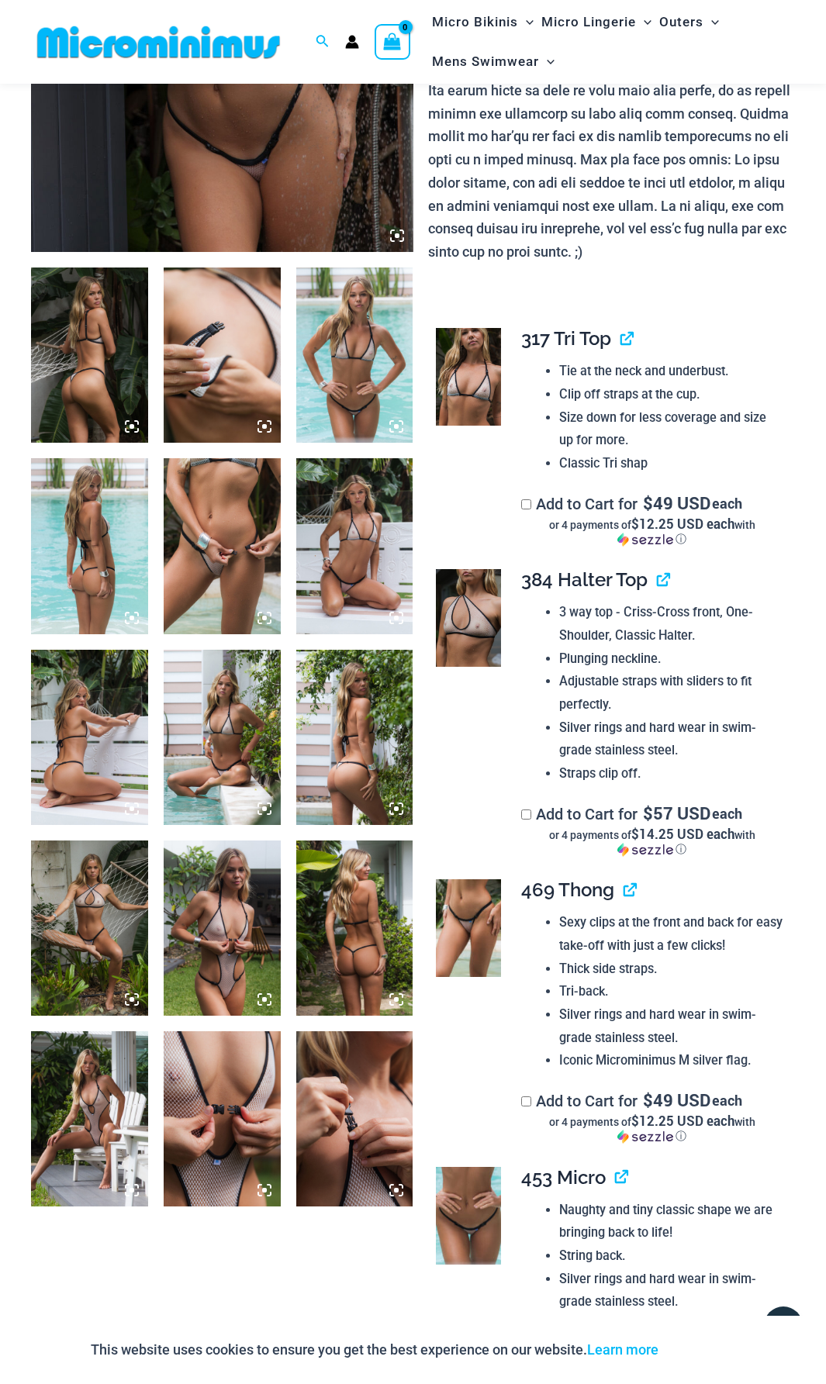
click at [392, 423] on icon at bounding box center [396, 427] width 14 height 14
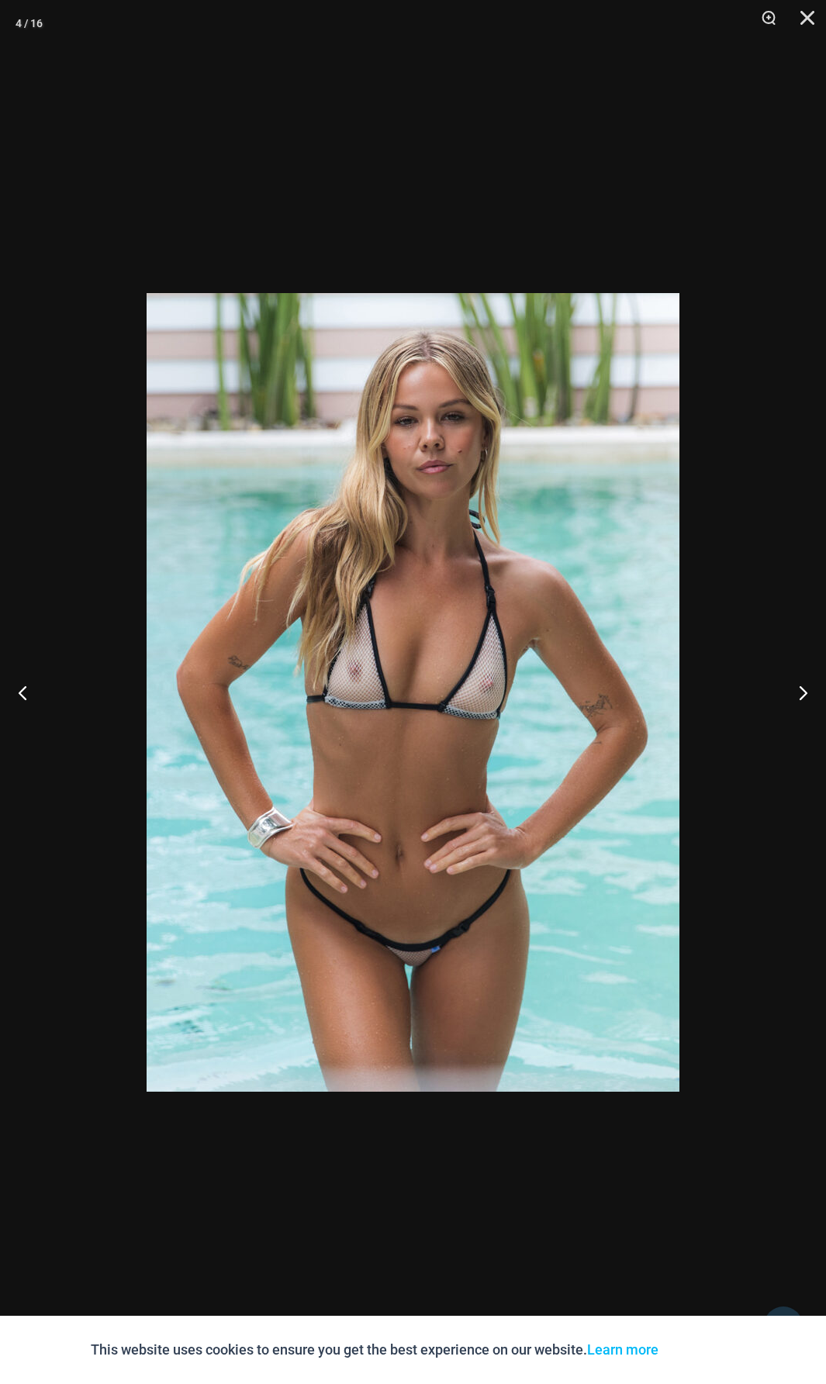
scroll to position [310, 0]
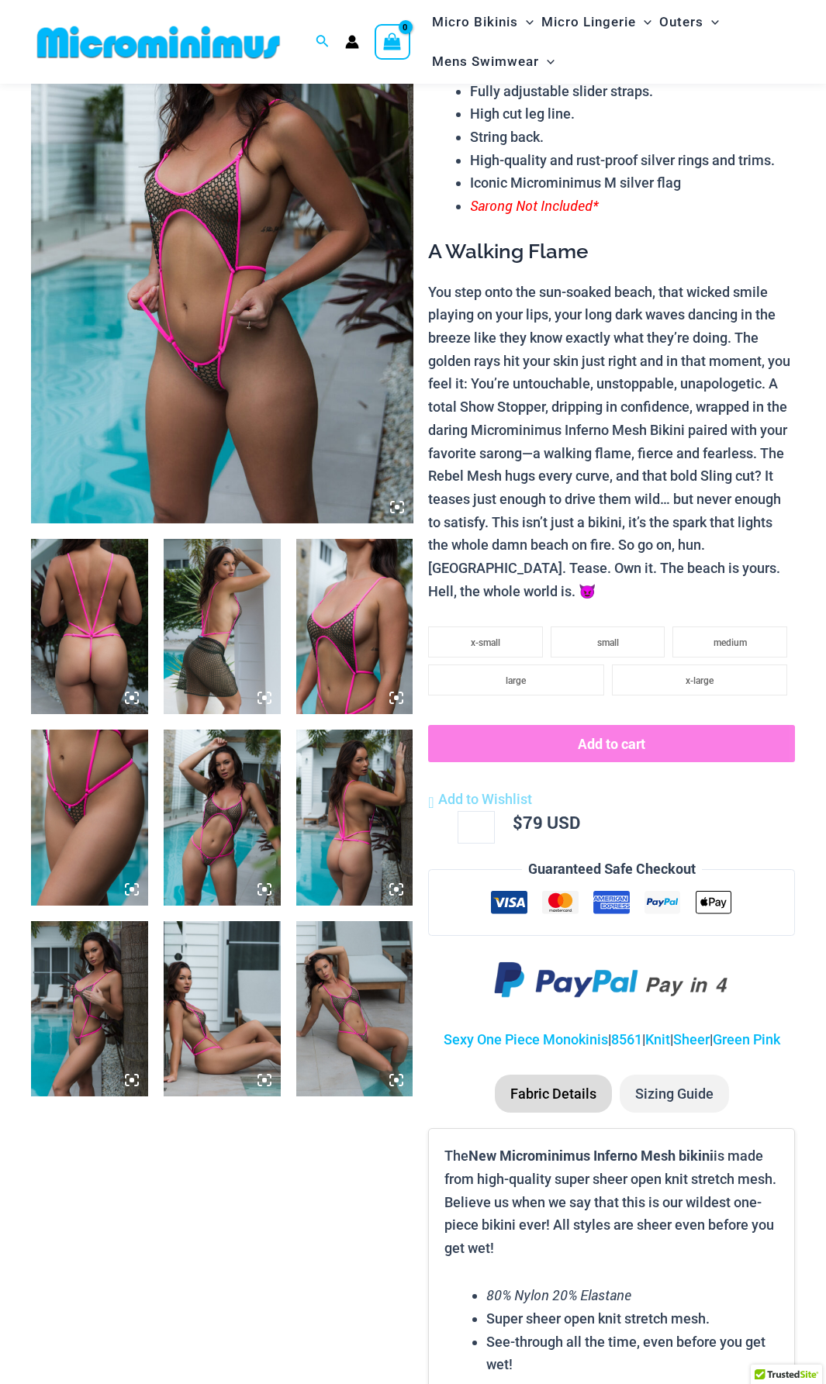
scroll to position [220, 0]
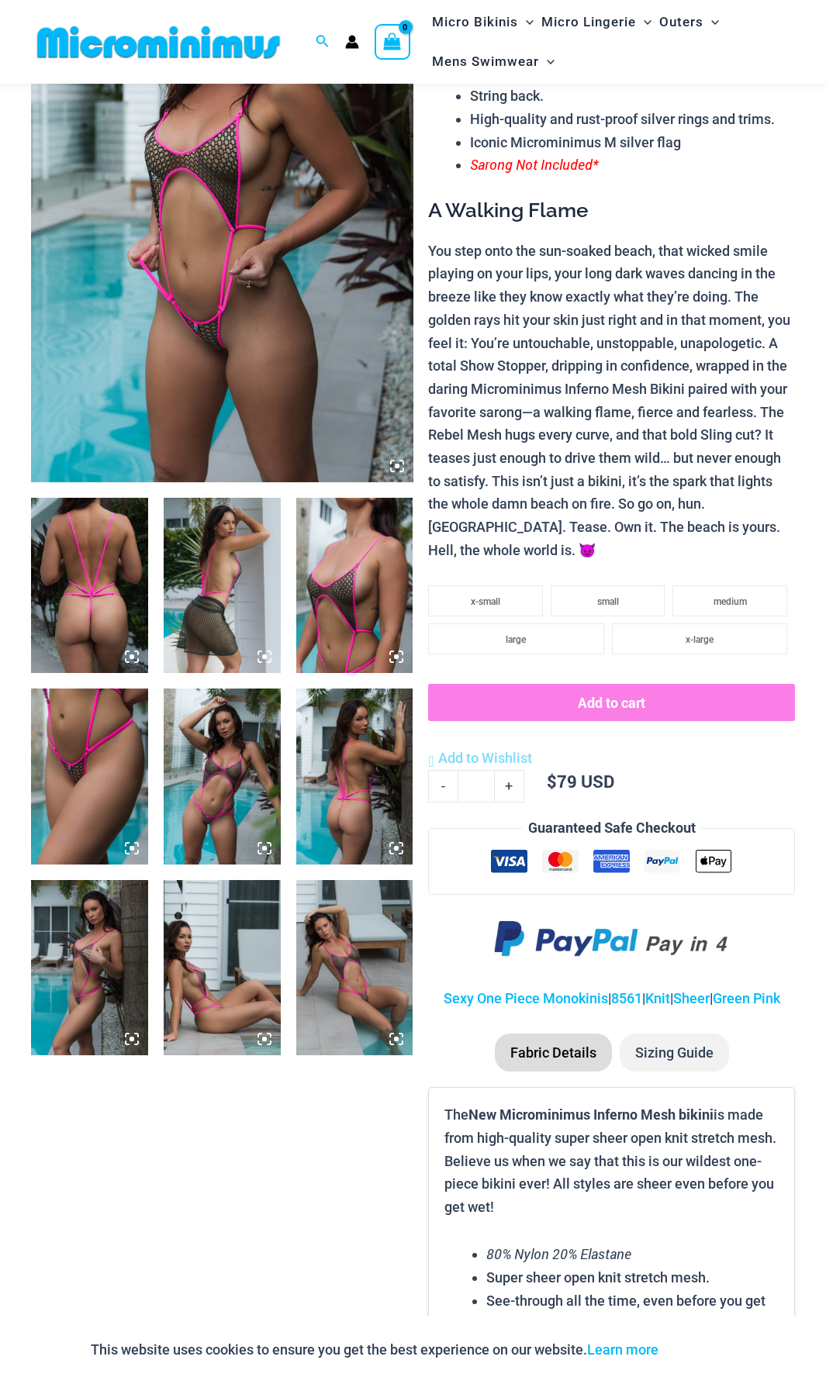
click at [257, 842] on icon at bounding box center [264, 848] width 14 height 14
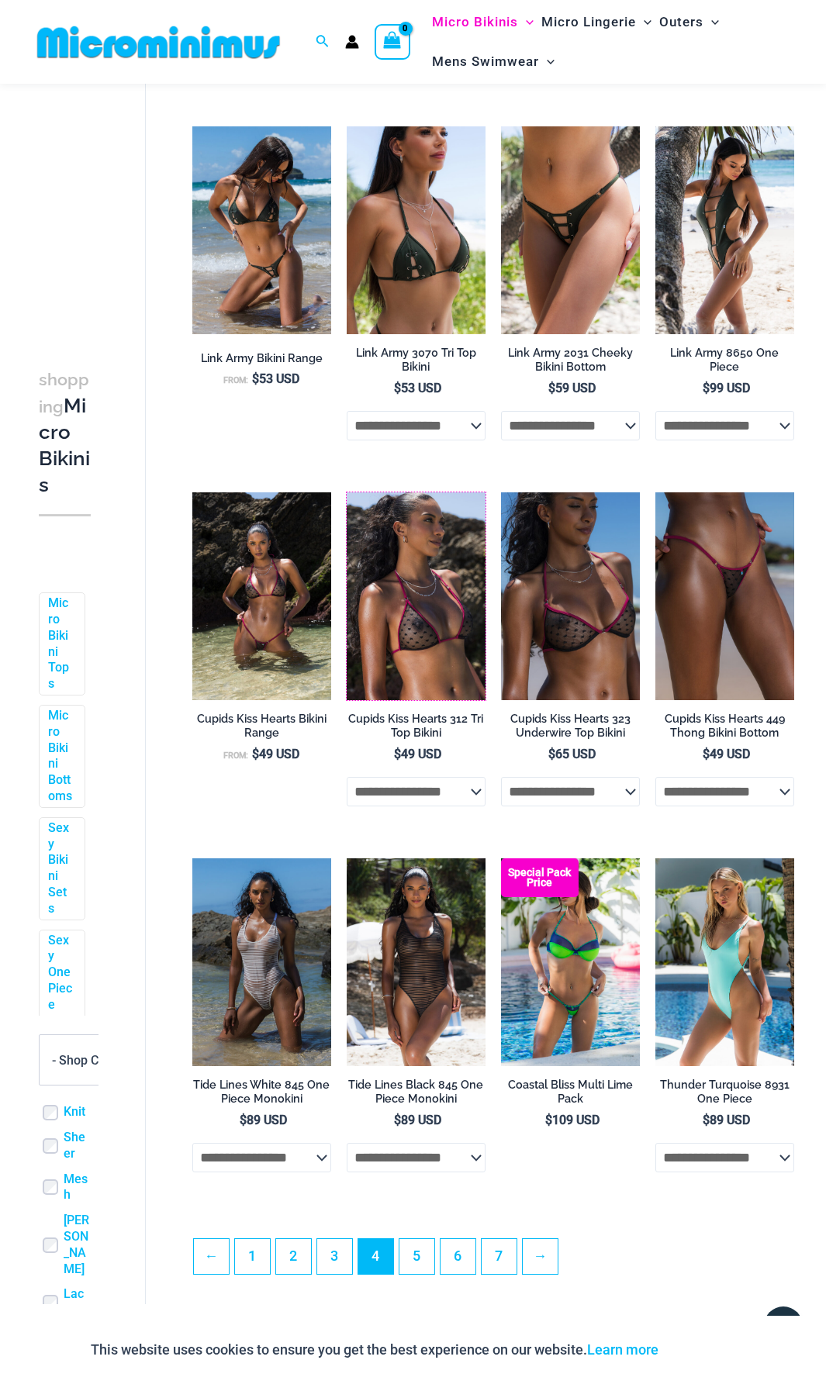
scroll to position [2158, 0]
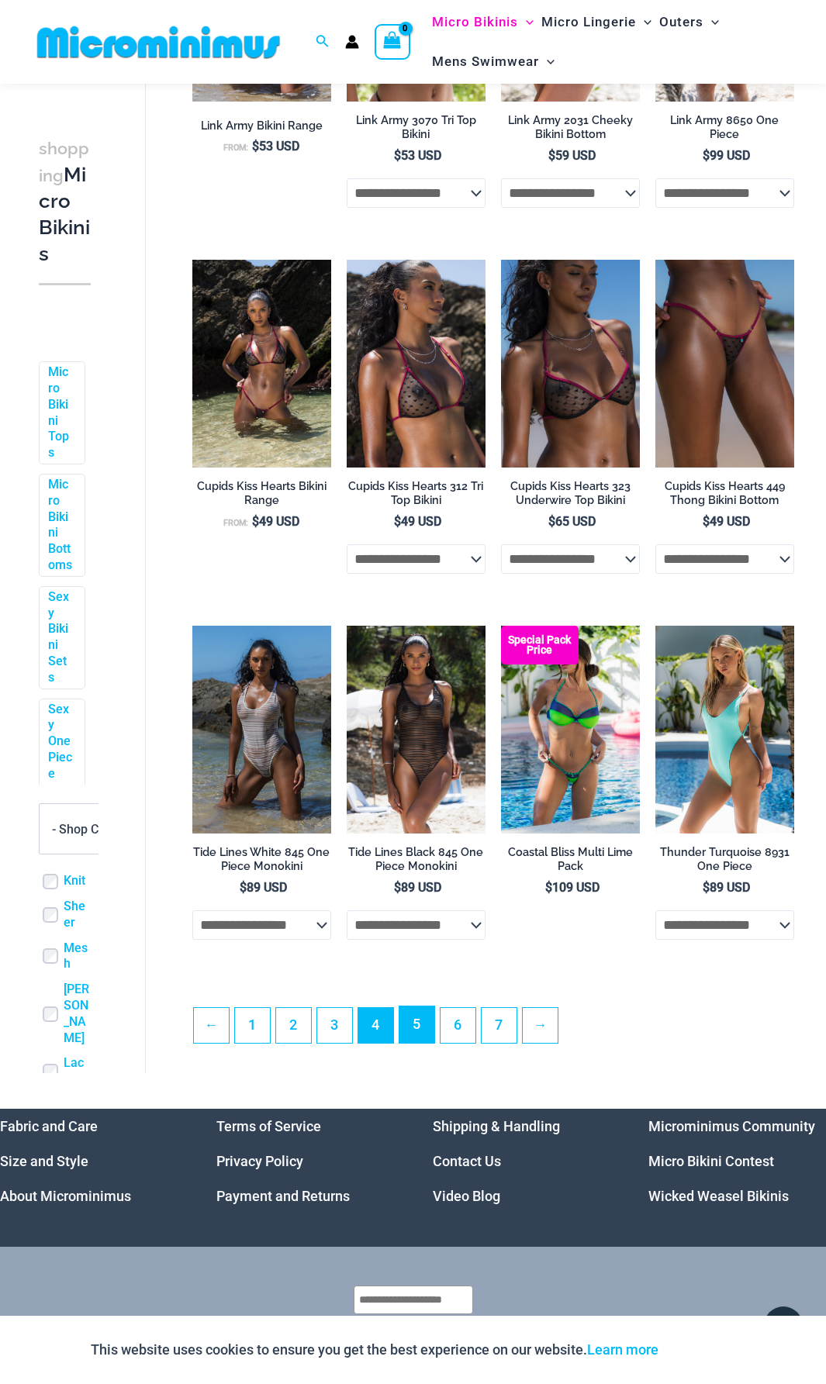
click at [409, 1043] on link "5" at bounding box center [416, 1025] width 35 height 36
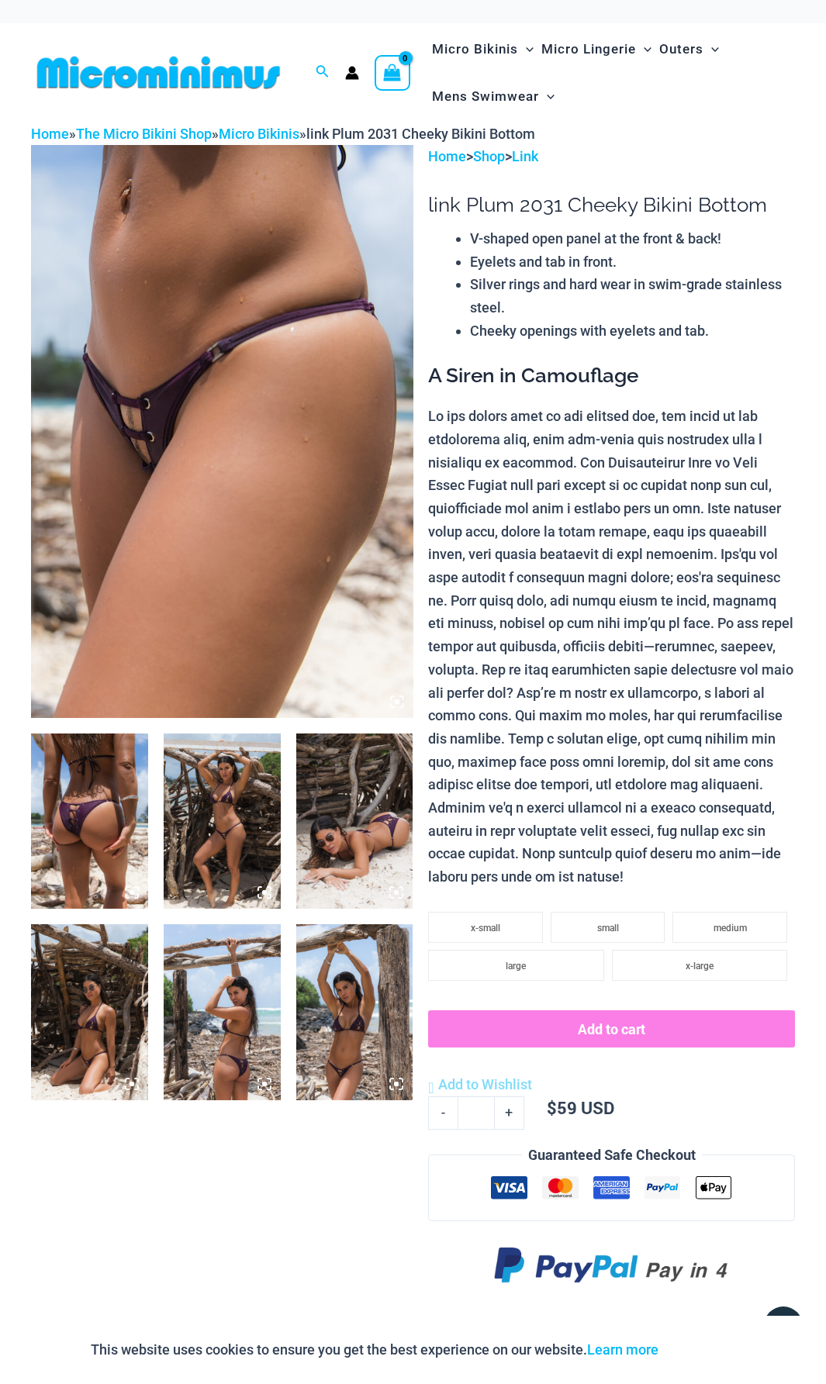
click at [396, 1083] on icon at bounding box center [396, 1084] width 5 height 5
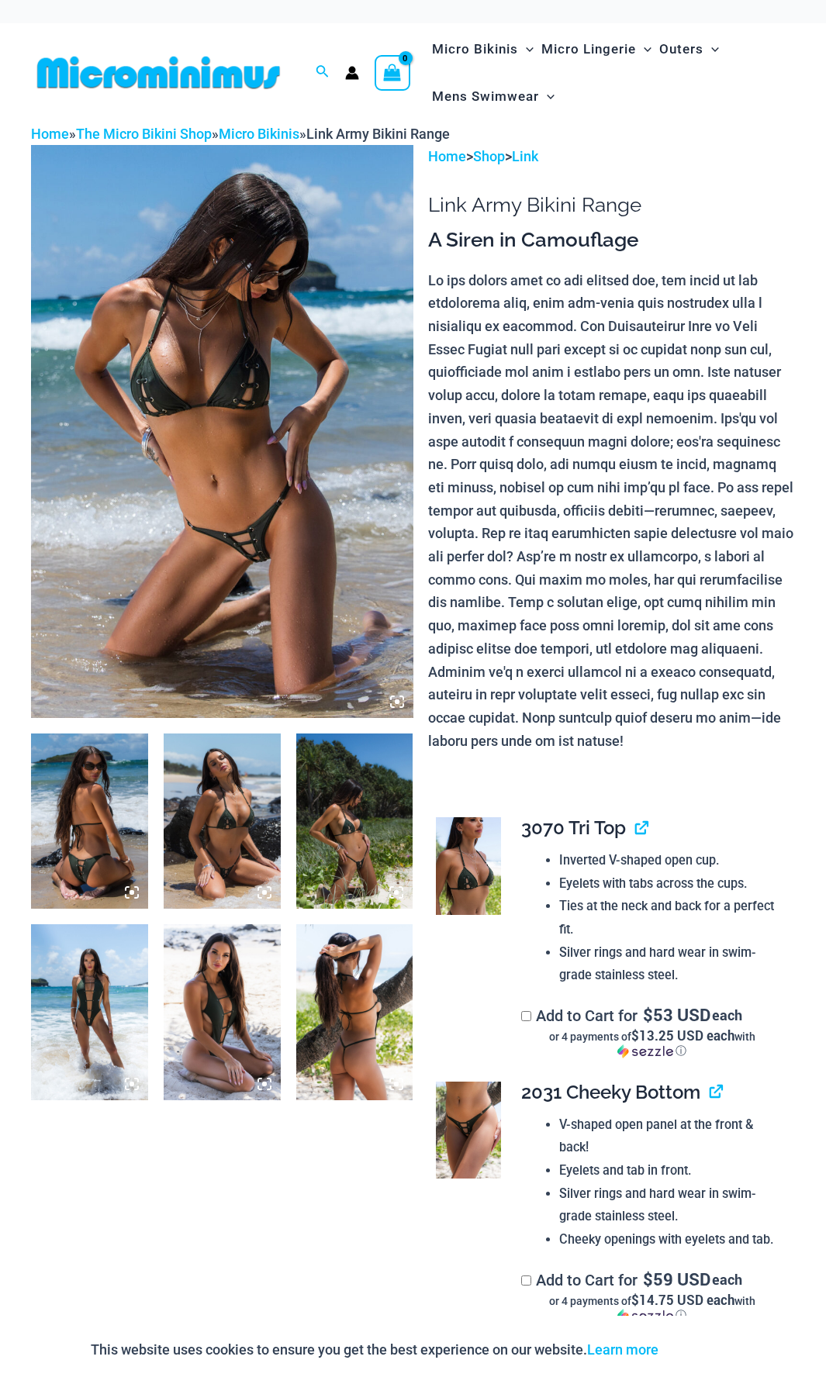
click at [393, 700] on icon at bounding box center [397, 702] width 14 height 14
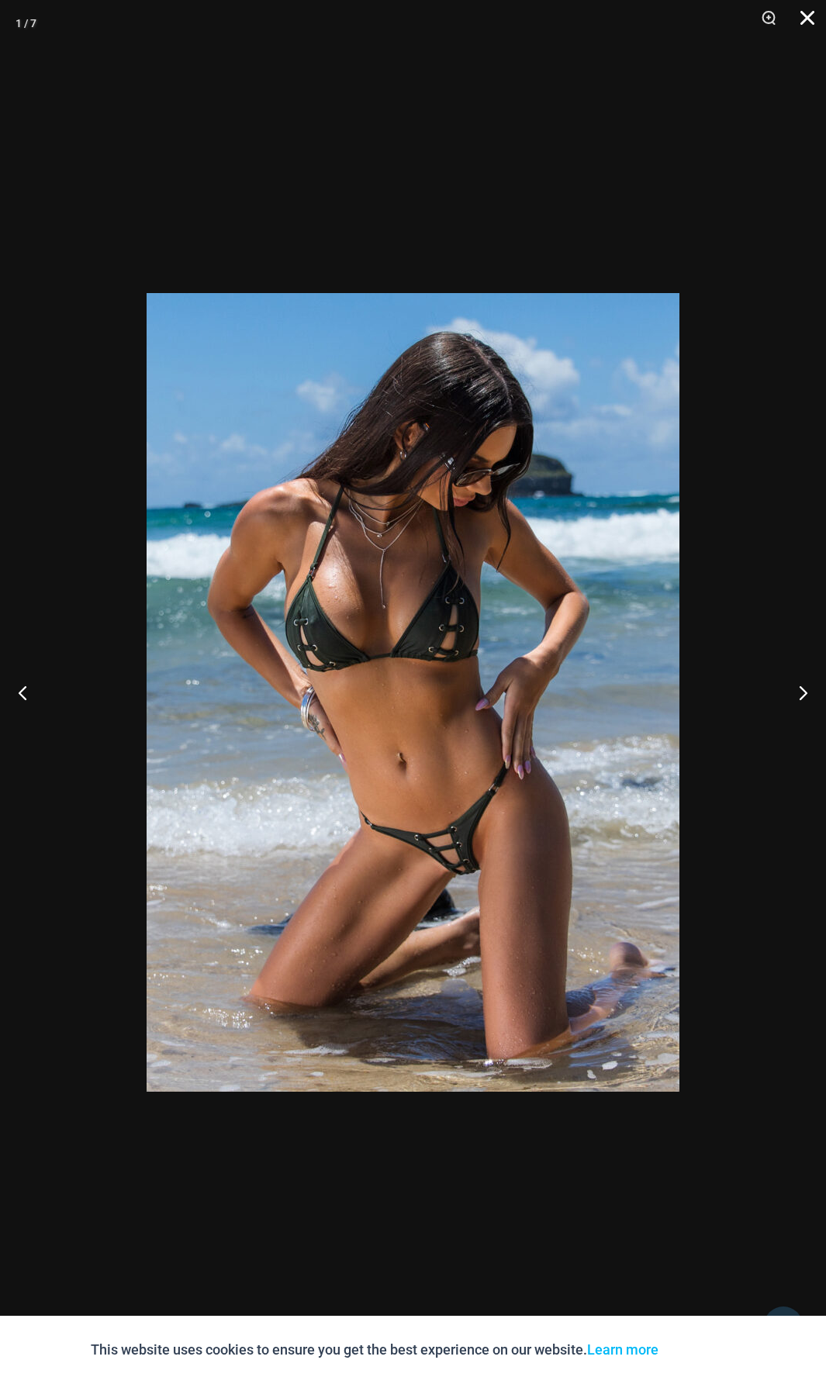
click at [798, 21] on button "Close" at bounding box center [801, 23] width 39 height 47
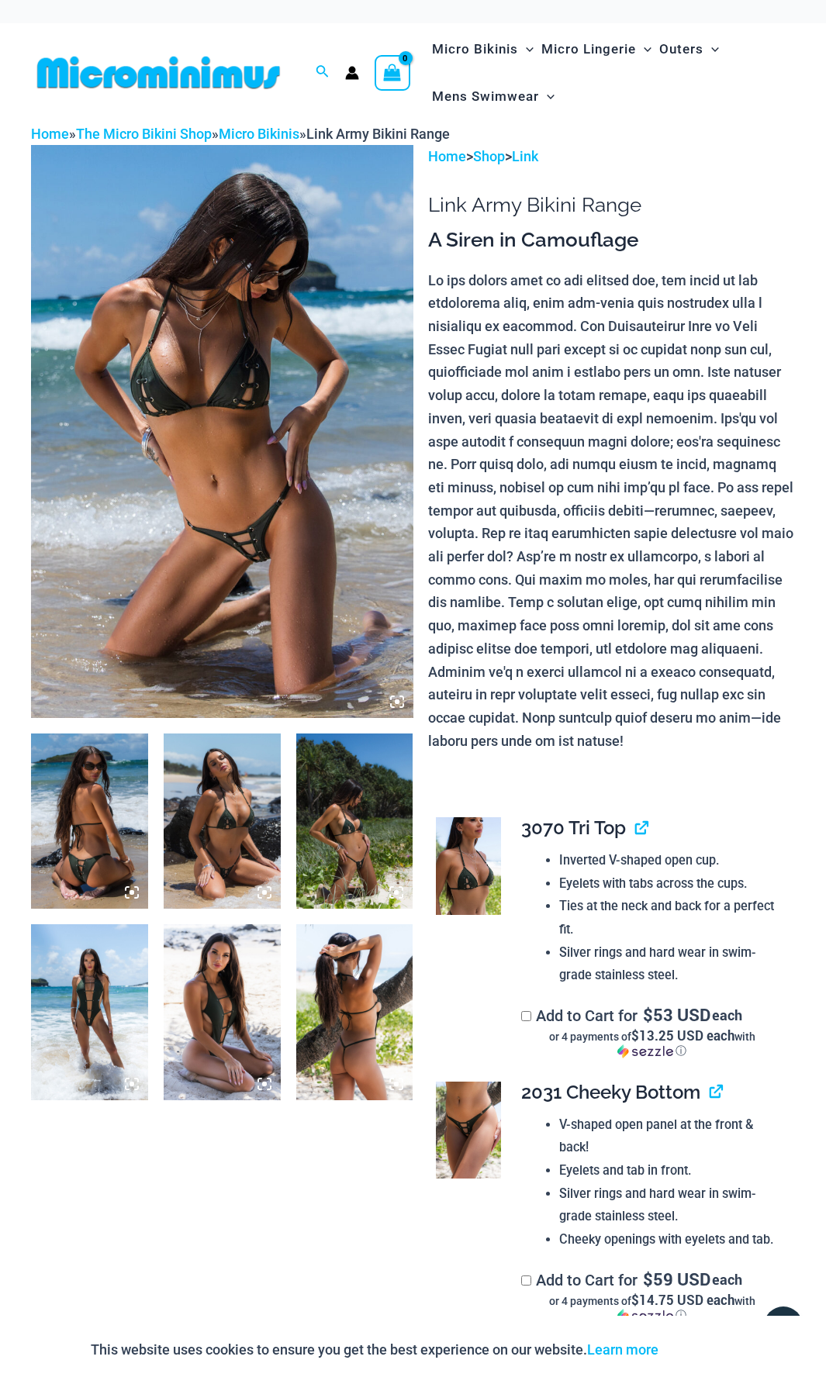
click at [129, 1081] on icon at bounding box center [132, 1084] width 14 height 14
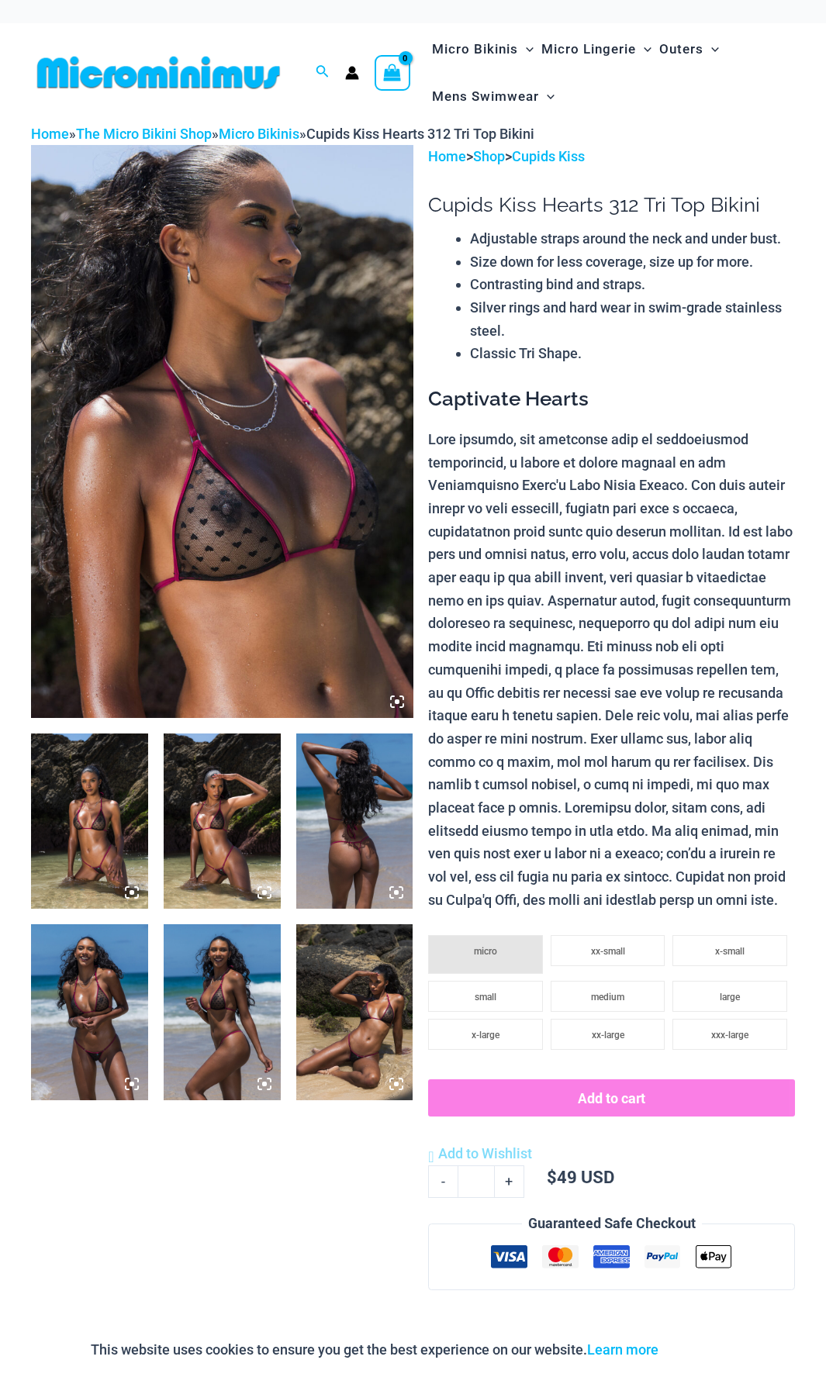
click at [133, 1080] on icon at bounding box center [132, 1084] width 14 height 14
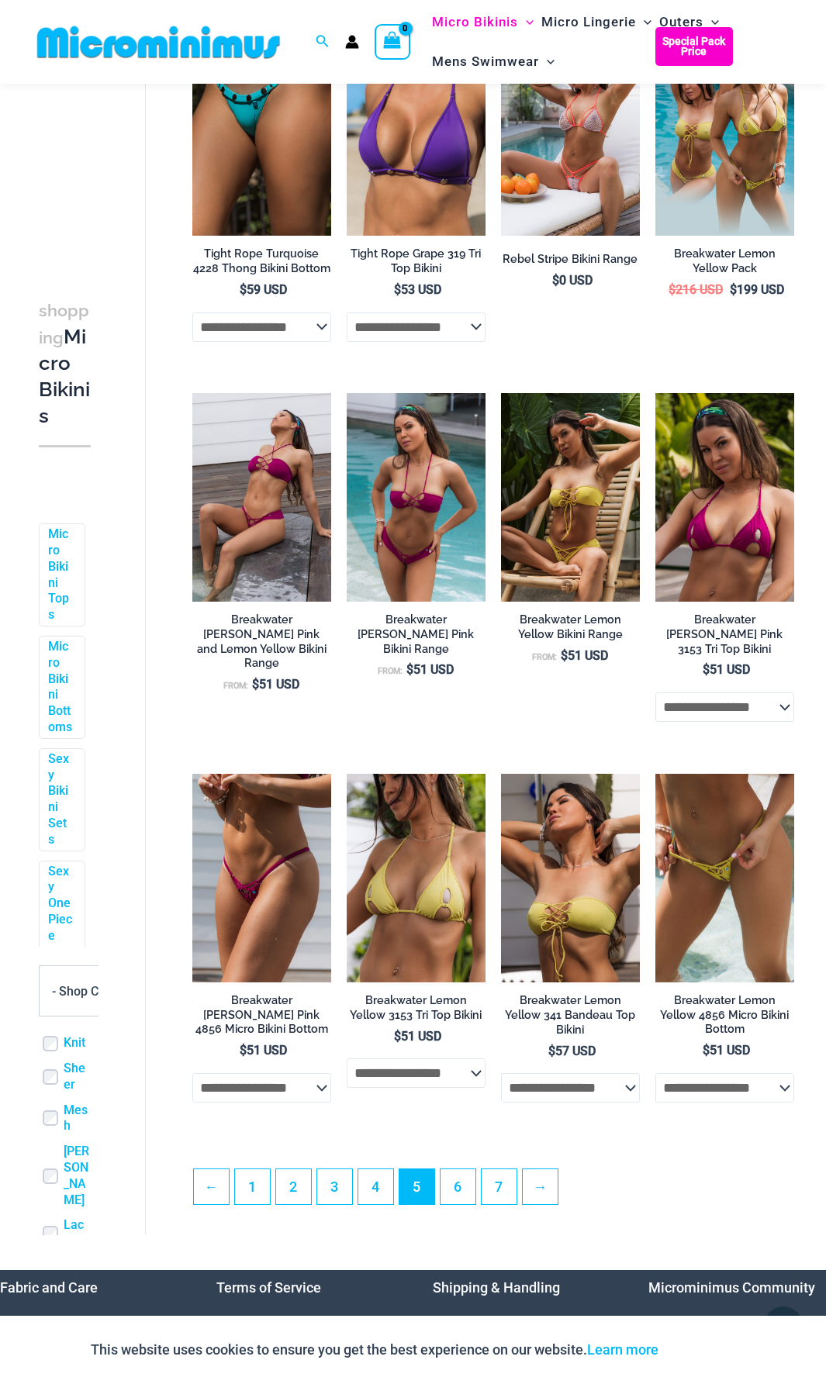
scroll to position [2158, 0]
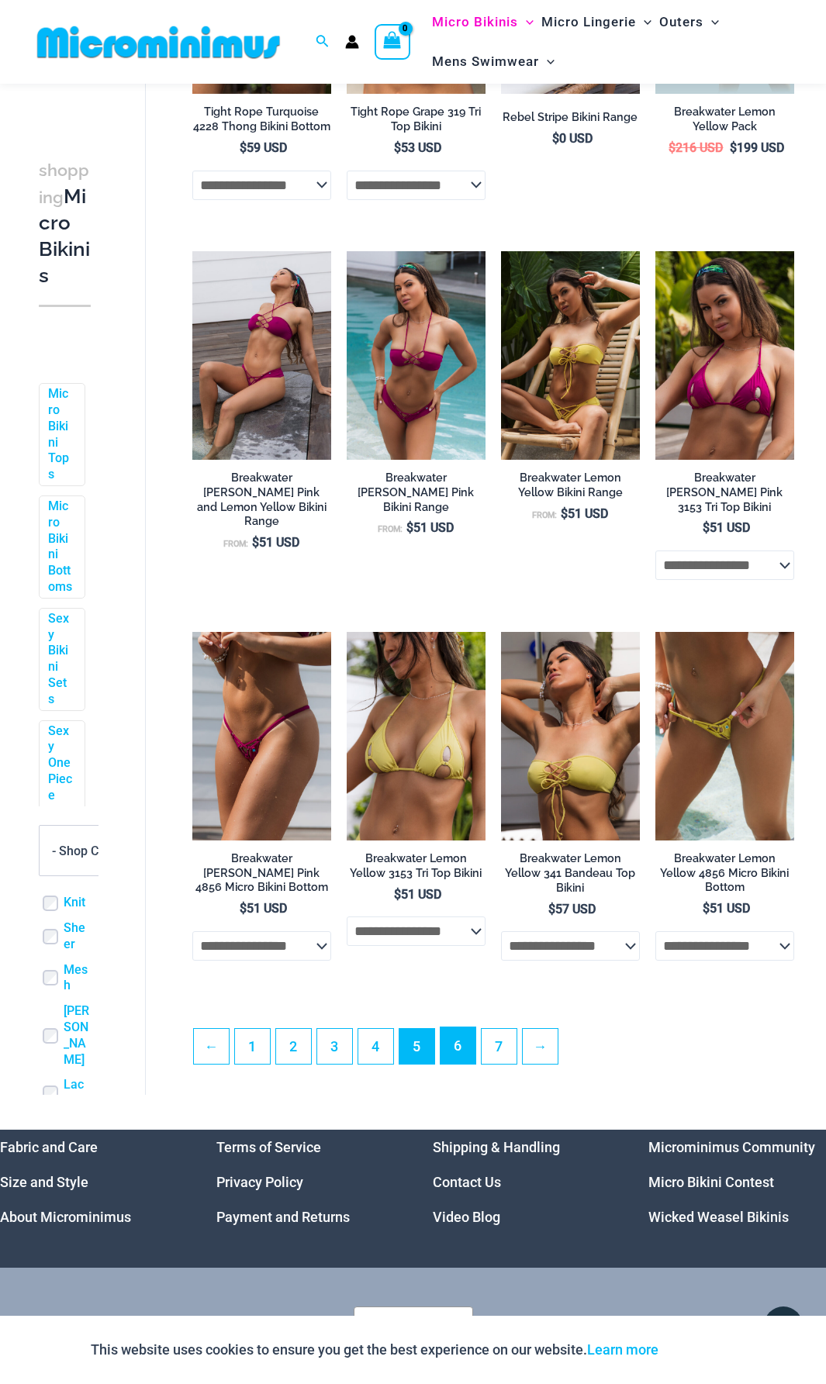
click at [457, 1028] on link "6" at bounding box center [457, 1046] width 35 height 36
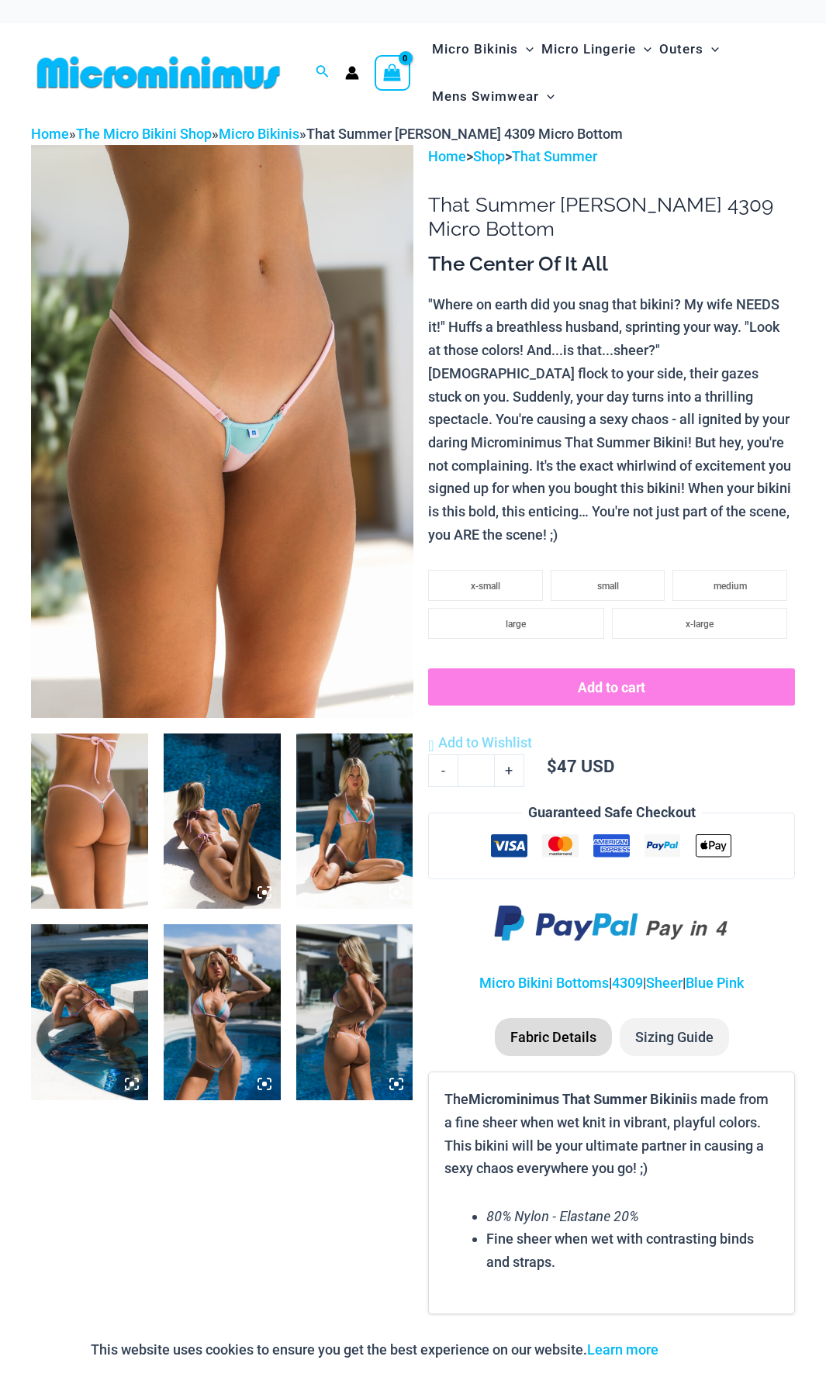
click at [320, 602] on img at bounding box center [222, 431] width 382 height 573
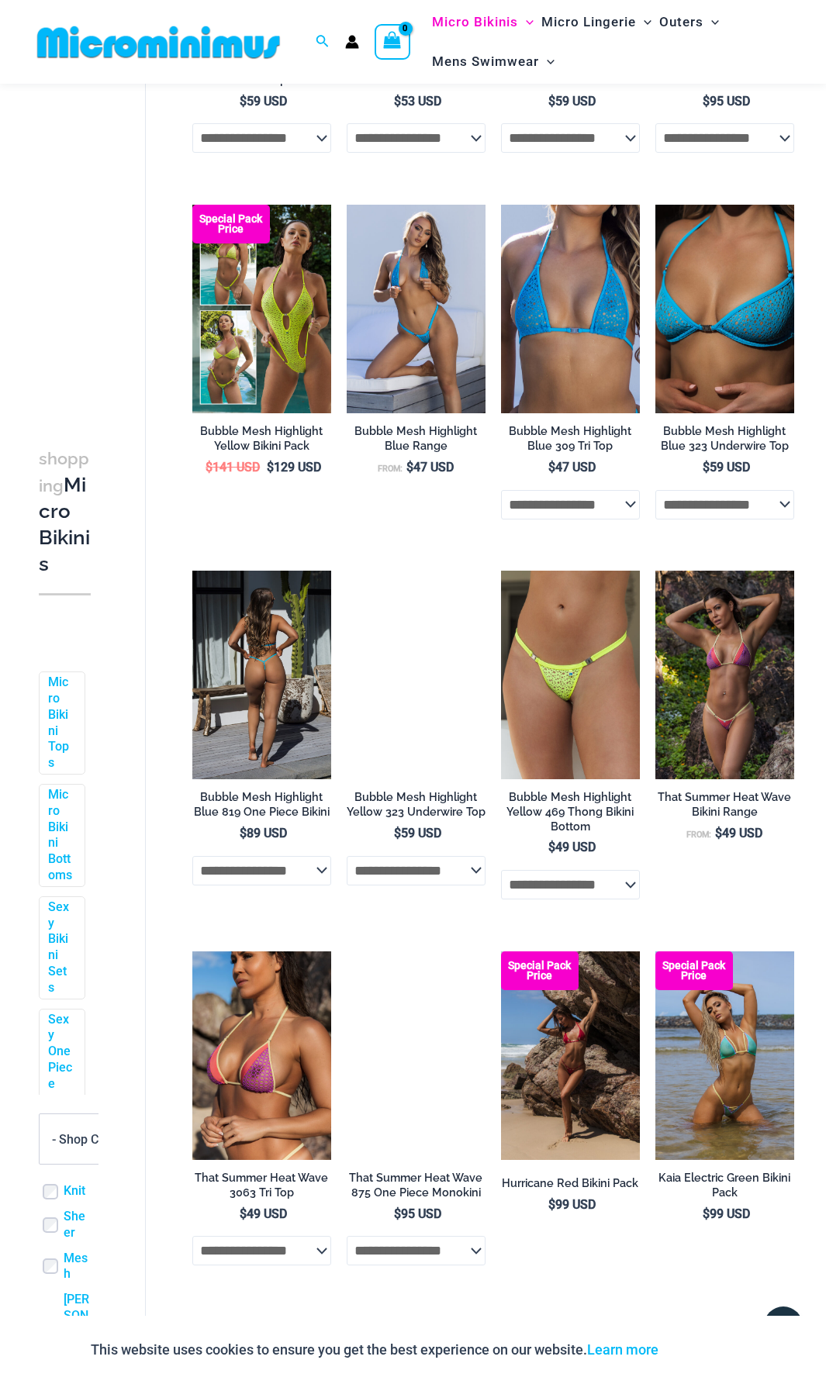
scroll to position [2081, 0]
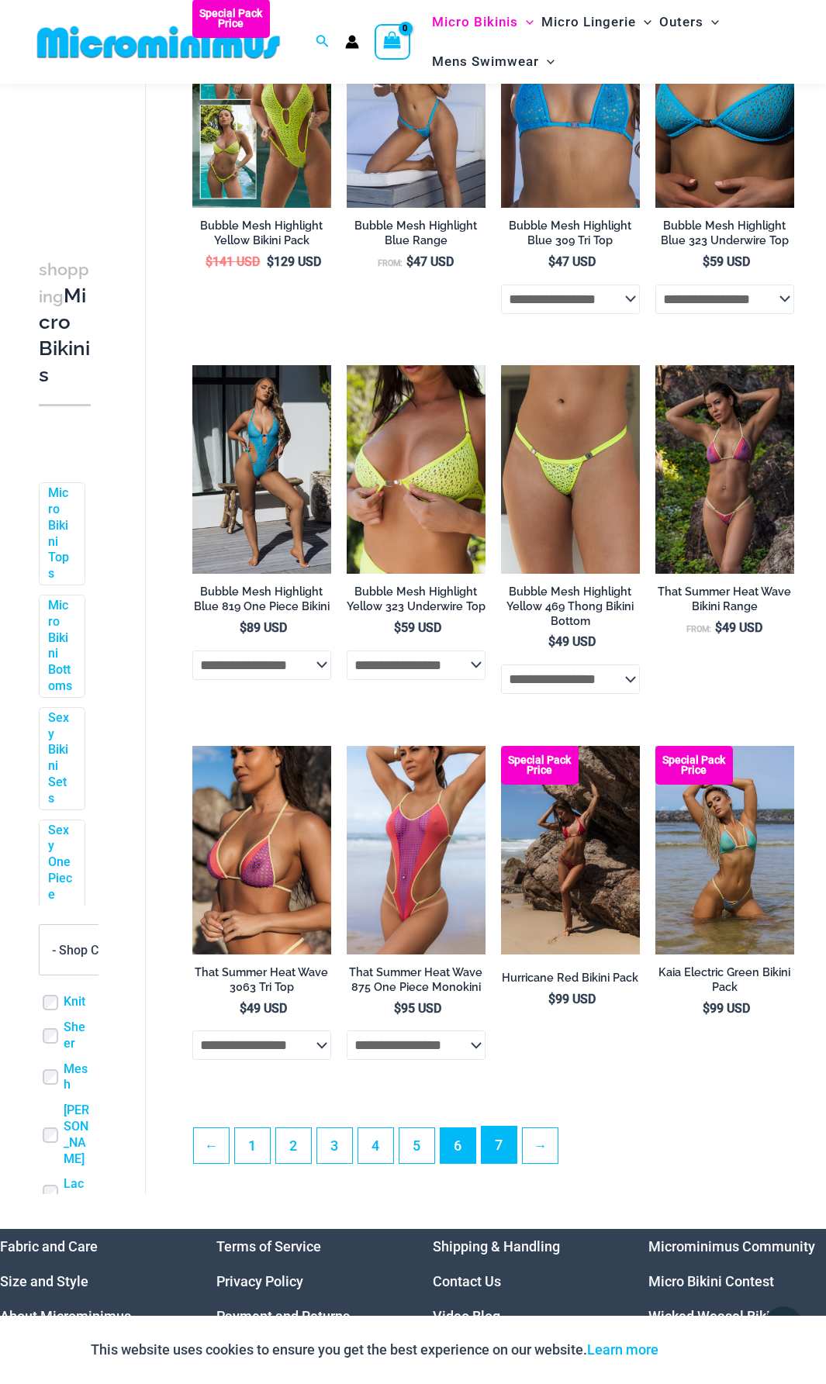
click at [494, 1156] on link "7" at bounding box center [499, 1145] width 35 height 36
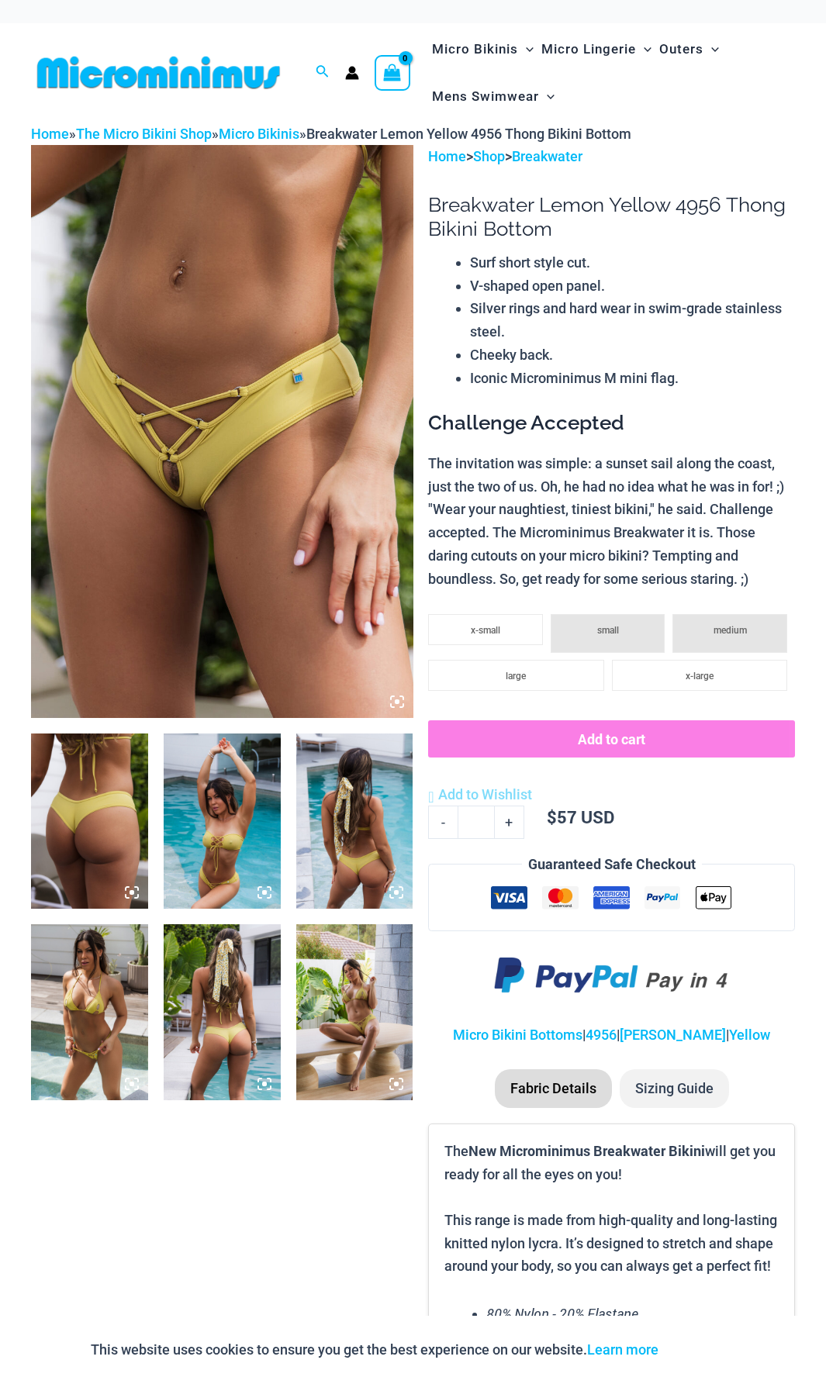
click at [392, 703] on icon at bounding box center [397, 702] width 14 height 14
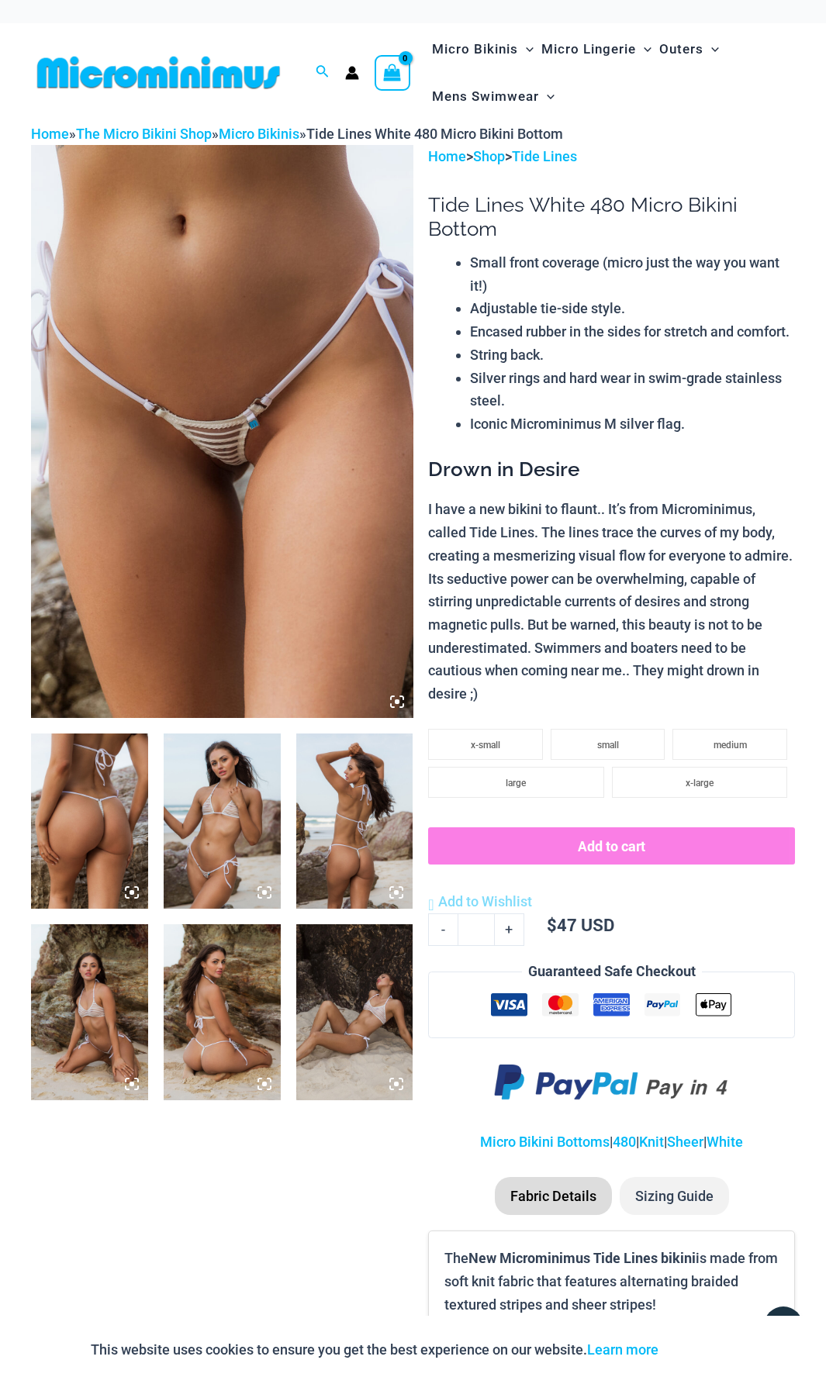
click at [259, 888] on icon at bounding box center [259, 888] width 3 height 3
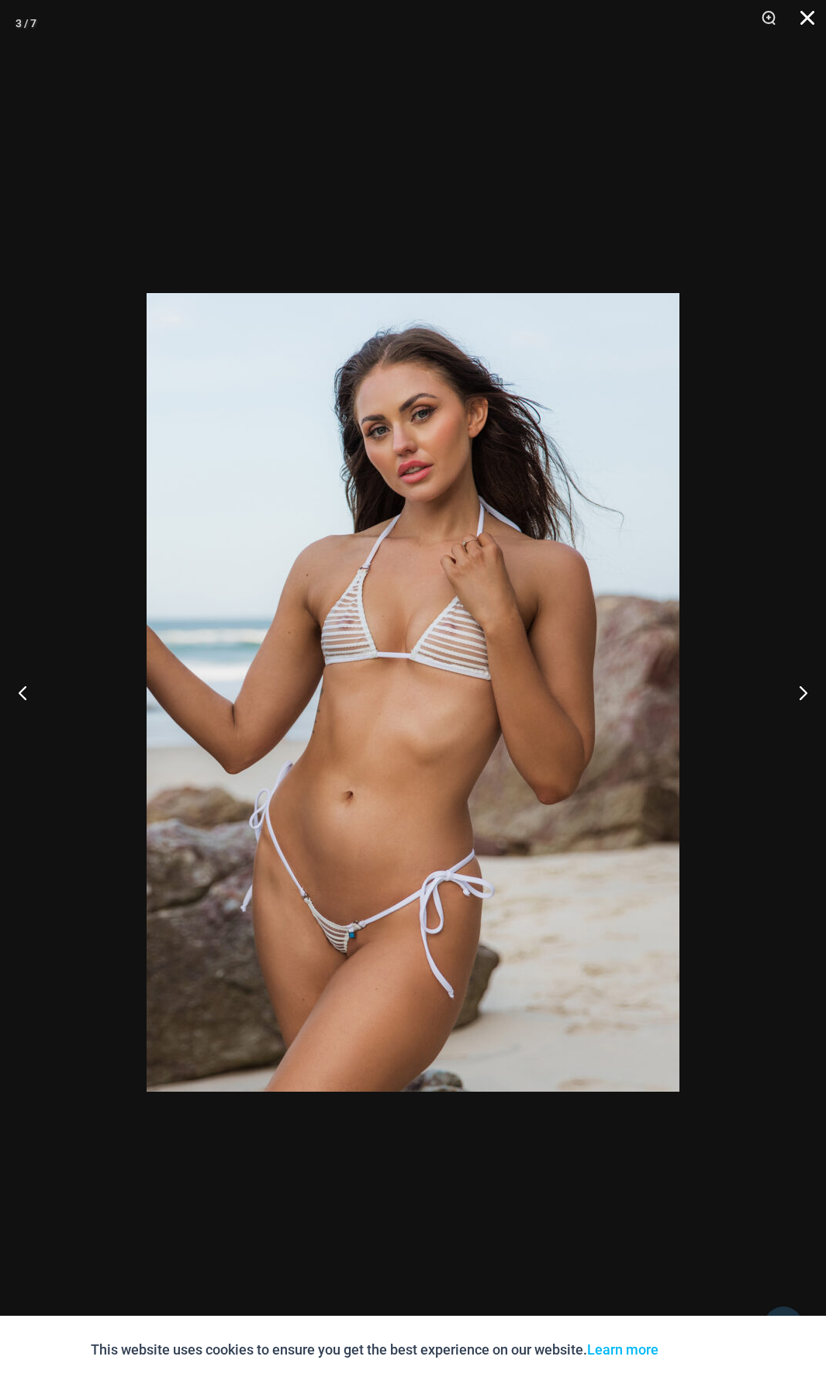
click at [806, 24] on button "Close" at bounding box center [801, 23] width 39 height 47
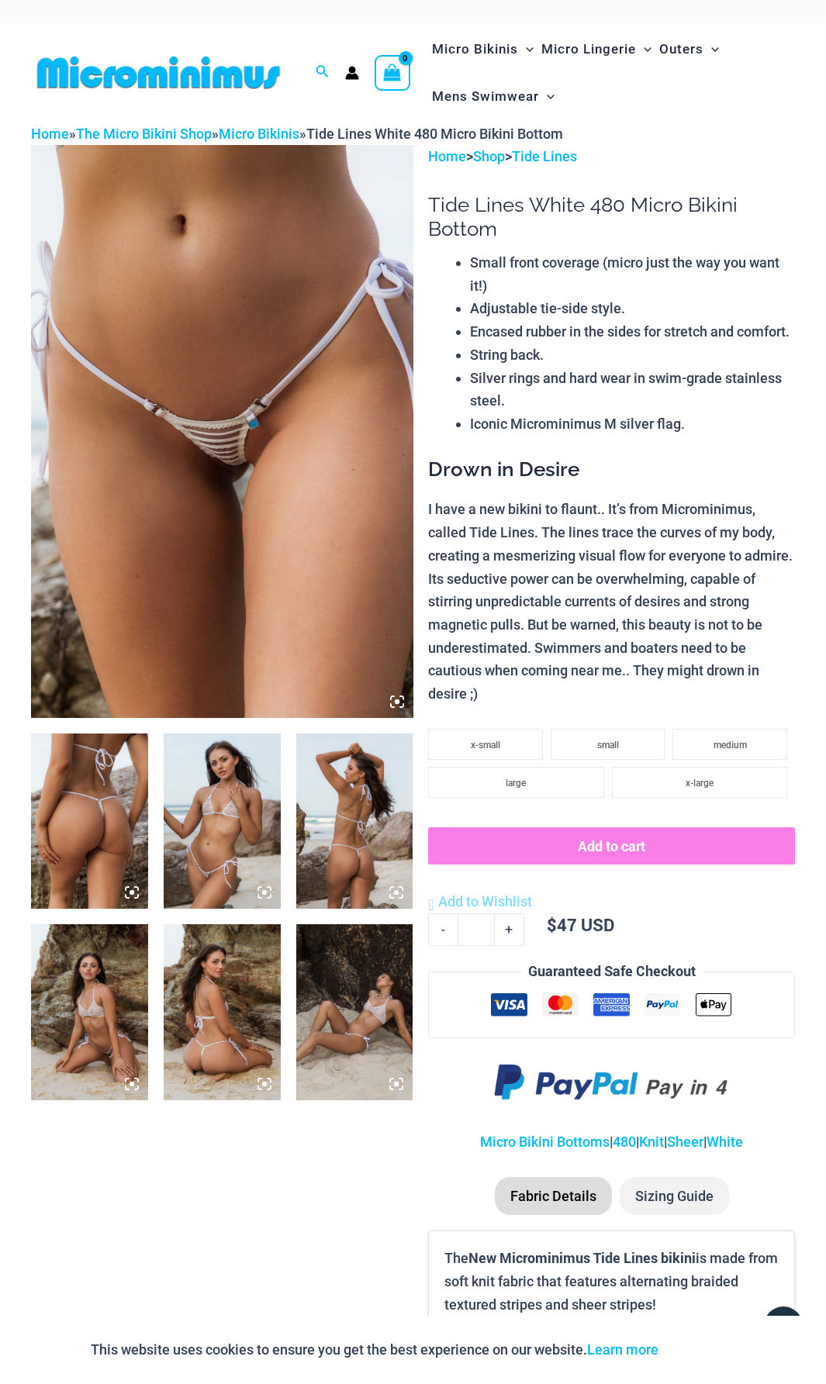
click at [394, 701] on icon at bounding box center [397, 702] width 14 height 14
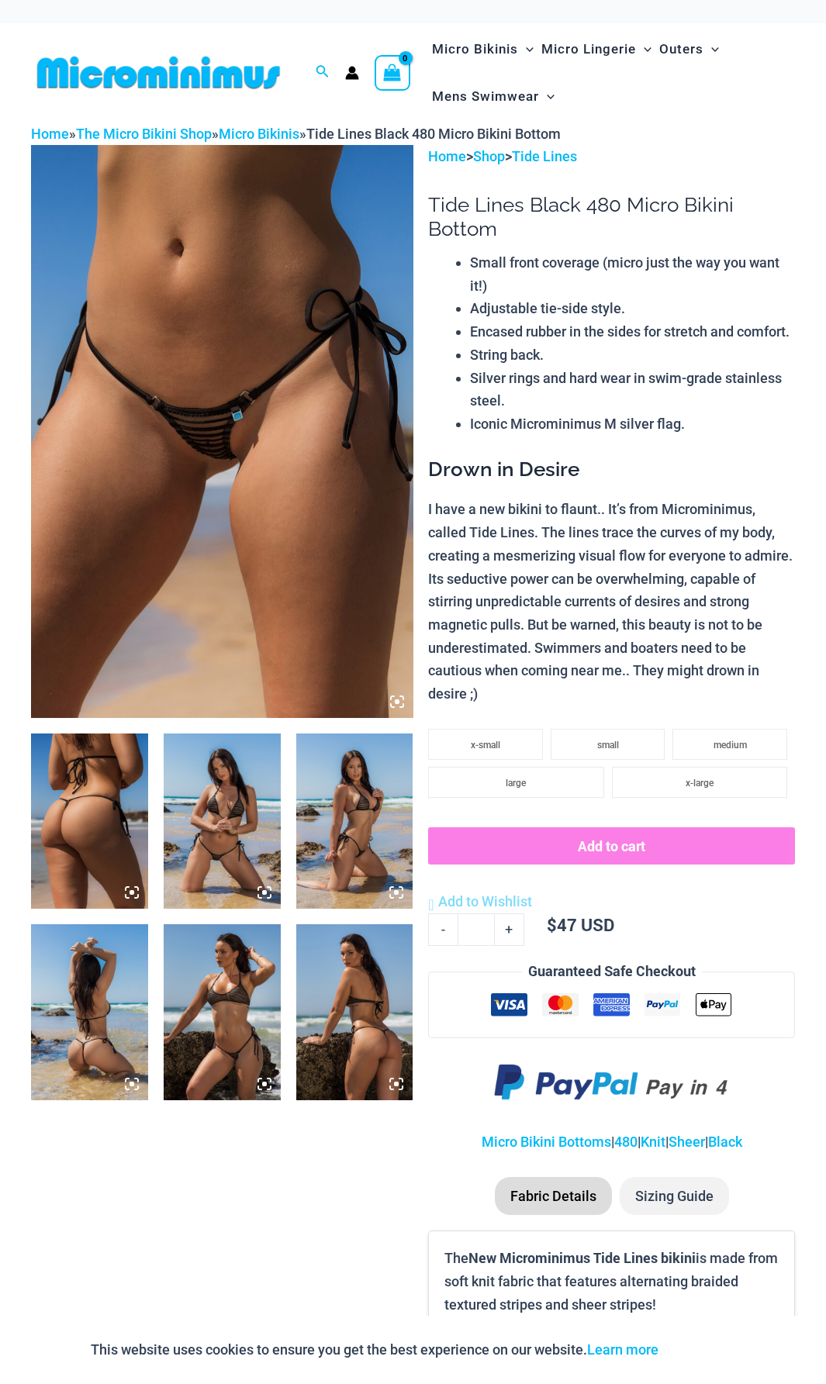
click at [262, 890] on icon at bounding box center [264, 893] width 14 height 14
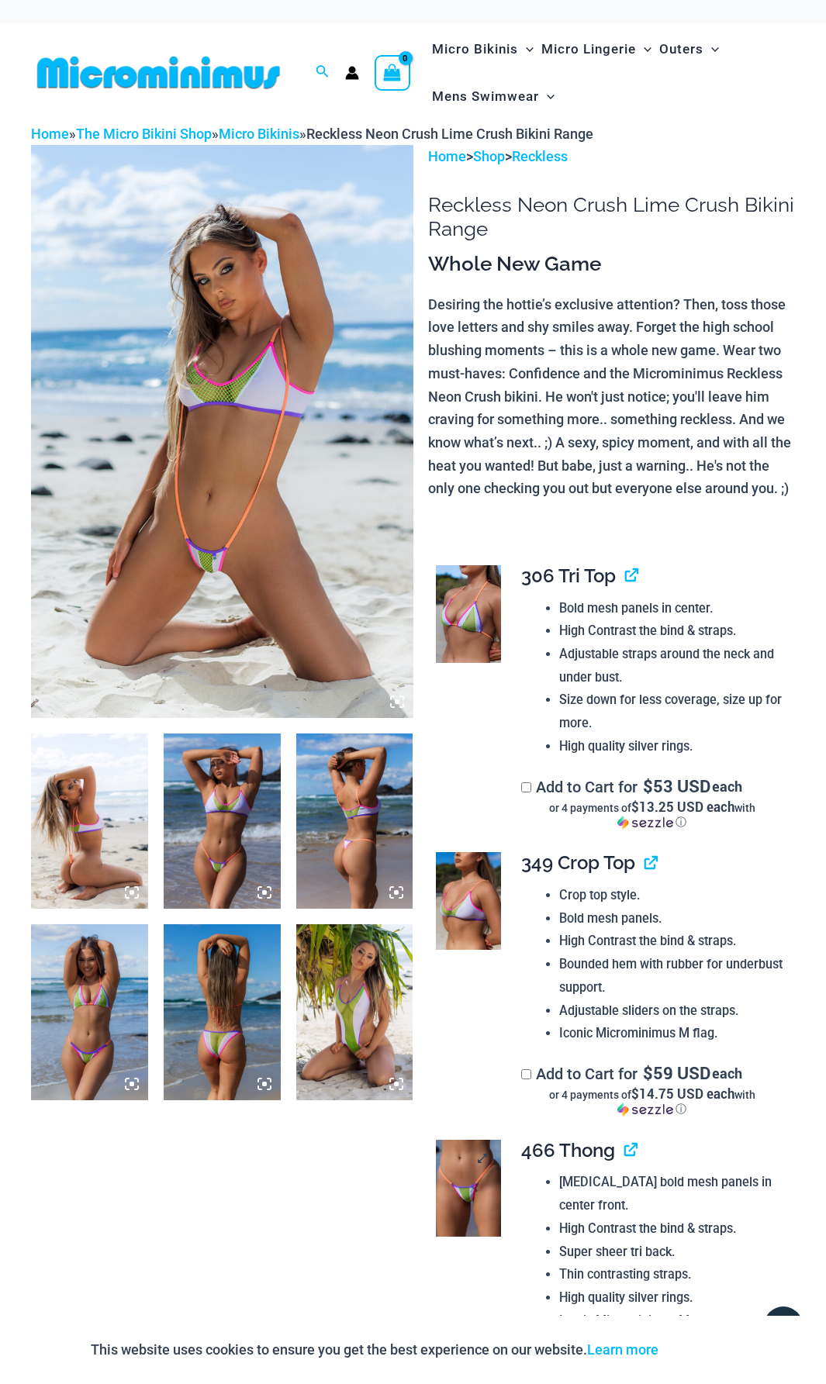
click at [468, 1206] on img at bounding box center [468, 1189] width 65 height 98
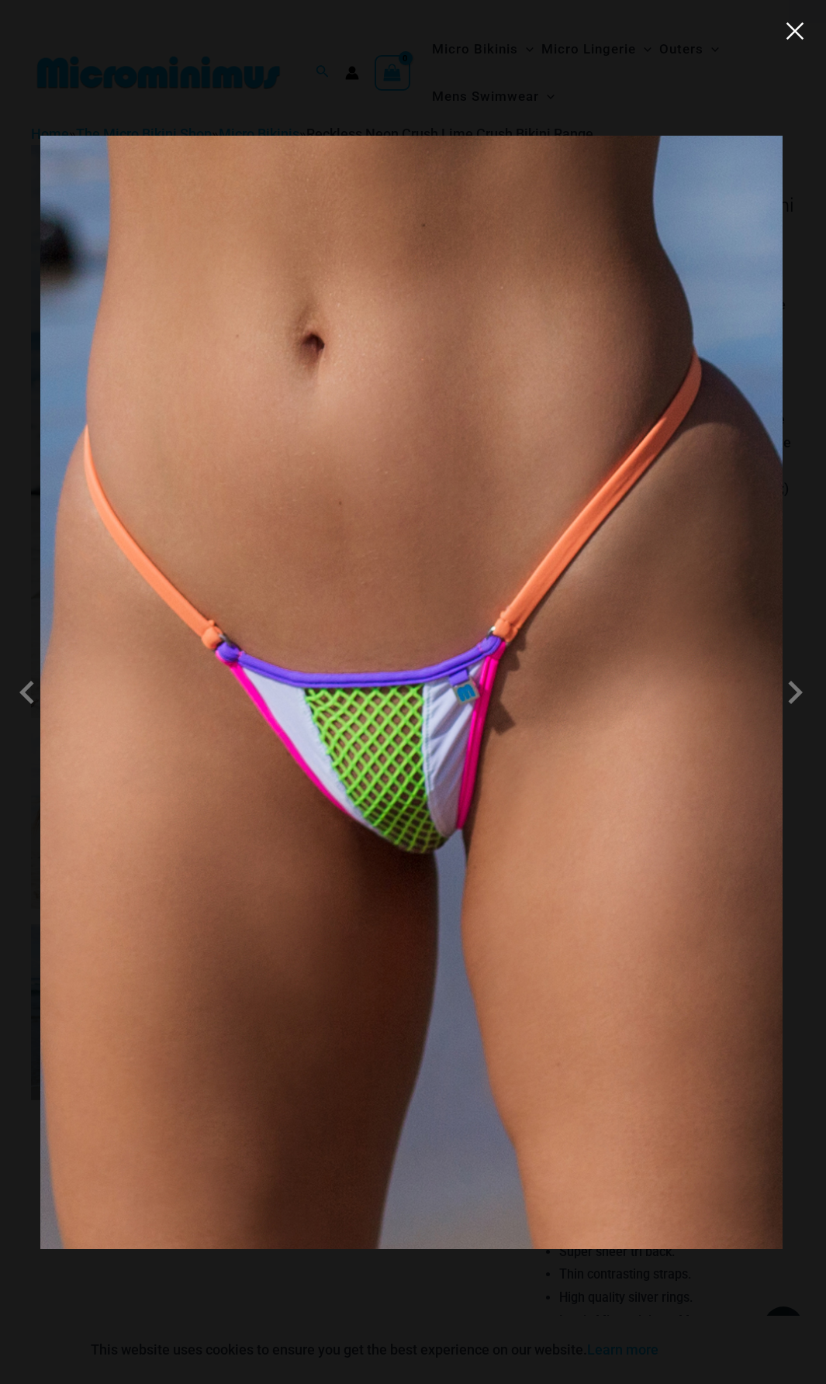
drag, startPoint x: 800, startPoint y: 32, endPoint x: 772, endPoint y: 51, distance: 34.6
click at [796, 33] on button "Close" at bounding box center [794, 30] width 23 height 23
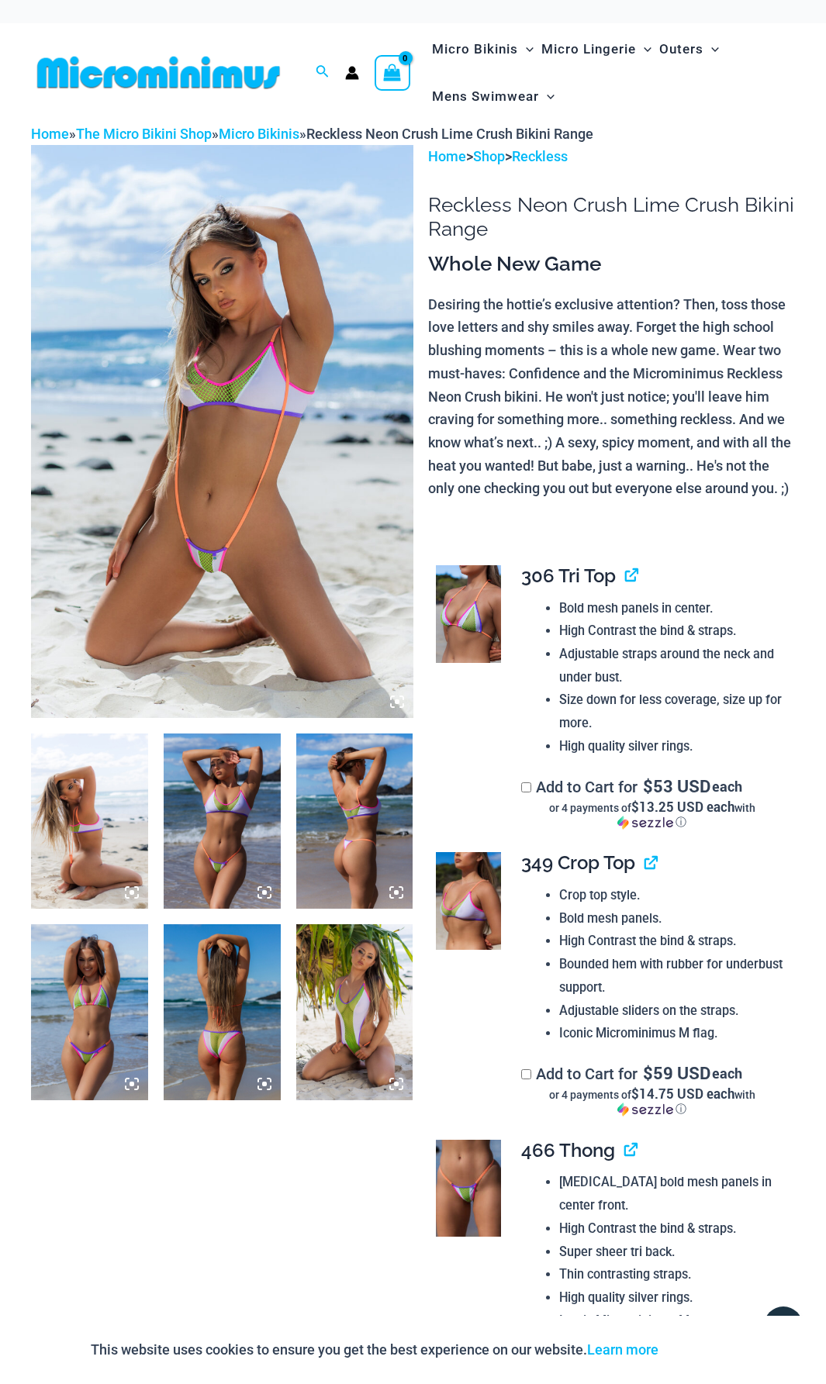
click at [392, 702] on icon at bounding box center [397, 702] width 14 height 14
